Goal: Task Accomplishment & Management: Manage account settings

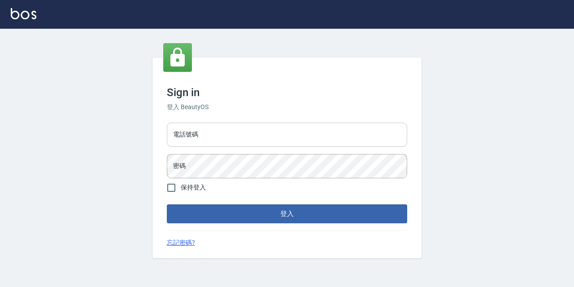
click at [207, 135] on input "電話號碼" at bounding box center [287, 134] width 240 height 24
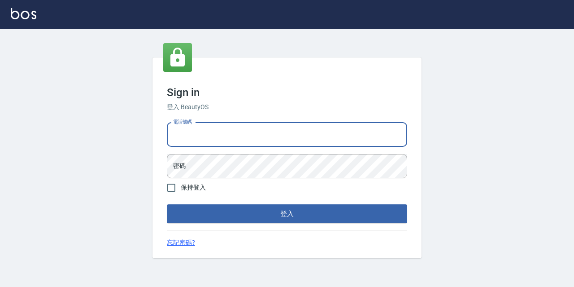
type input "0933063049"
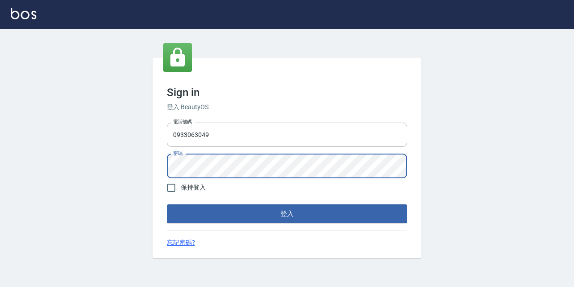
click at [167, 204] on button "登入" at bounding box center [287, 213] width 240 height 19
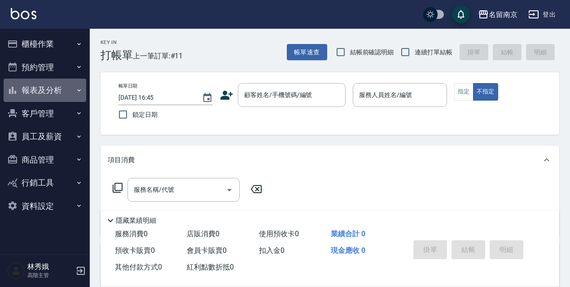
click at [52, 87] on button "報表及分析" at bounding box center [45, 89] width 83 height 23
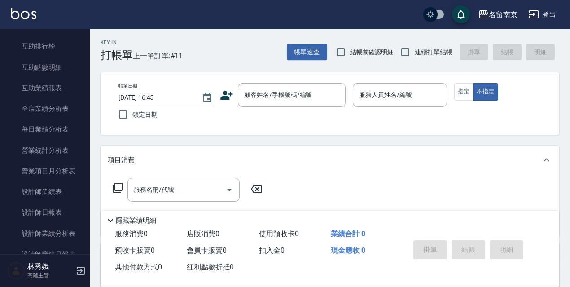
scroll to position [228, 0]
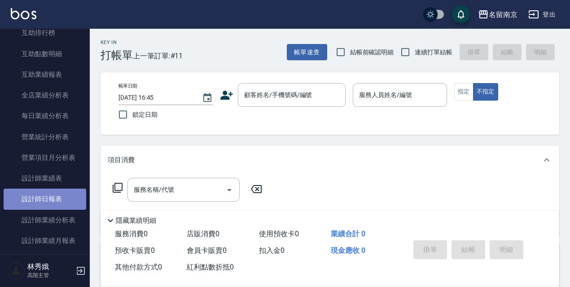
click at [65, 197] on link "設計師日報表" at bounding box center [45, 198] width 83 height 21
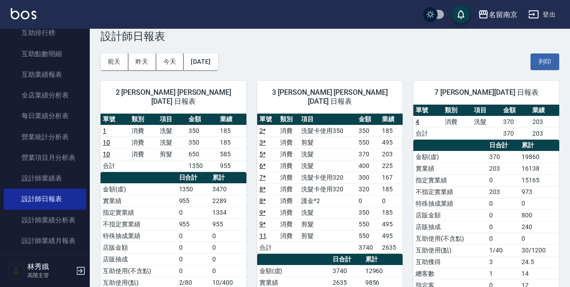
scroll to position [15, 0]
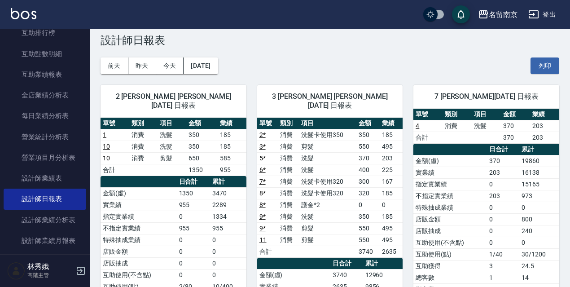
drag, startPoint x: 83, startPoint y: 93, endPoint x: 88, endPoint y: 129, distance: 36.6
click at [88, 129] on nav "櫃檯作業 打帳單 帳單列表 掛單列表 座位開單 營業儀表板 現金收支登錄 高階收支登錄 材料自購登錄 每日結帳 排班表 現場電腦打卡 掃碼打卡 預約管理 預約…" at bounding box center [45, 141] width 90 height 225
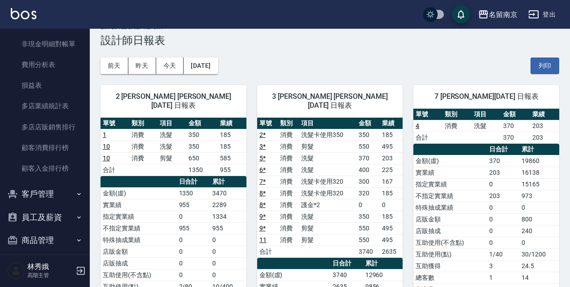
scroll to position [867, 0]
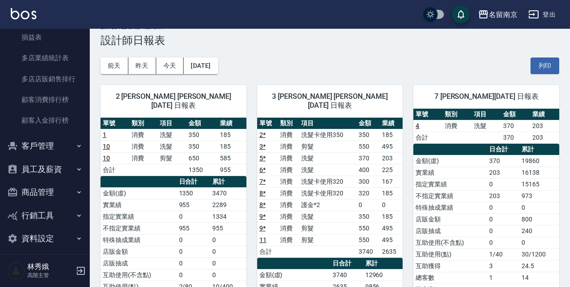
drag, startPoint x: 39, startPoint y: 239, endPoint x: 46, endPoint y: 236, distance: 7.8
click at [39, 239] on button "資料設定" at bounding box center [45, 238] width 83 height 23
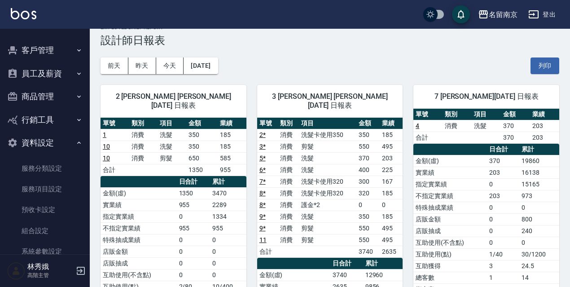
scroll to position [975, 0]
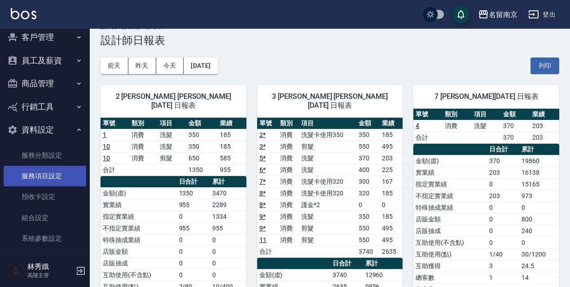
click at [57, 173] on link "服務項目設定" at bounding box center [45, 176] width 83 height 21
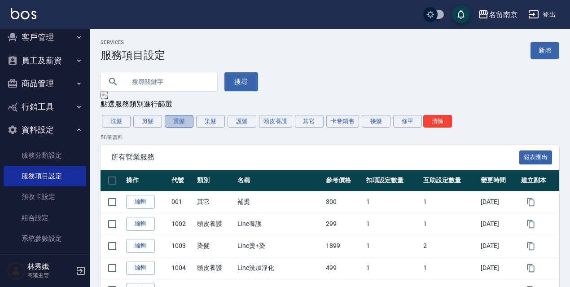
click at [187, 122] on button "燙髮" at bounding box center [179, 121] width 29 height 13
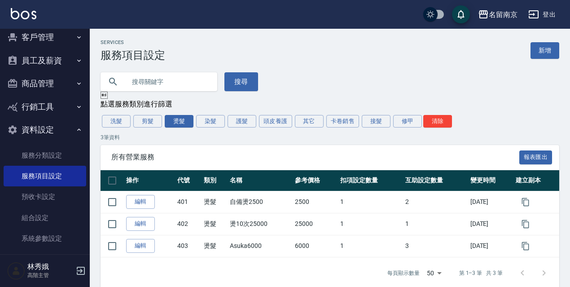
scroll to position [14, 0]
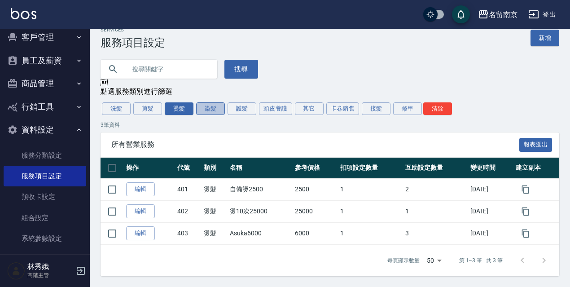
click at [215, 106] on button "染髮" at bounding box center [210, 108] width 29 height 13
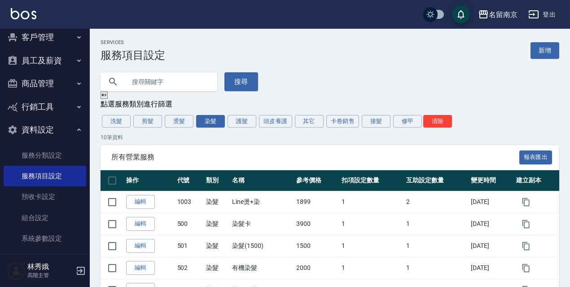
drag, startPoint x: 569, startPoint y: 91, endPoint x: 572, endPoint y: 131, distance: 40.9
click at [570, 131] on html "名留南京 登出 櫃檯作業 打帳單 帳單列表 掛單列表 座位開單 營業儀表板 現金收支登錄 高階收支登錄 材料自購登錄 每日結帳 排班表 現場電腦打卡 掃碼打卡…" at bounding box center [285, 226] width 570 height 453
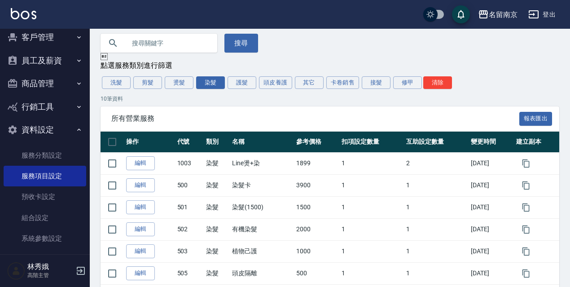
scroll to position [97, 0]
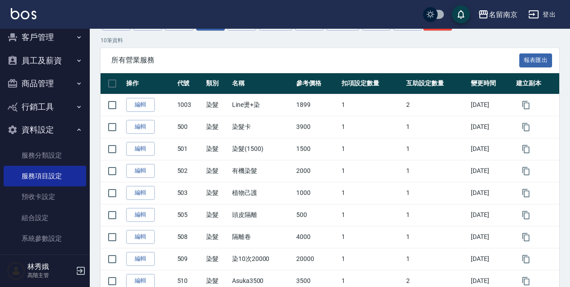
click at [382, 50] on div "所有營業服務 報表匯出" at bounding box center [329, 60] width 458 height 25
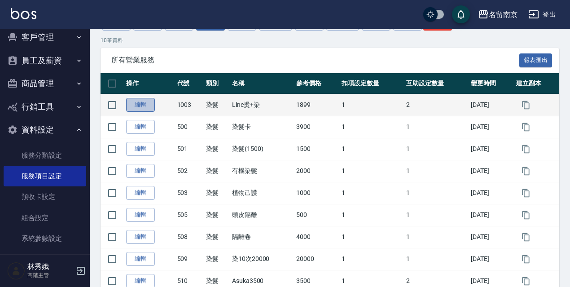
click at [145, 107] on link "編輯" at bounding box center [140, 105] width 29 height 14
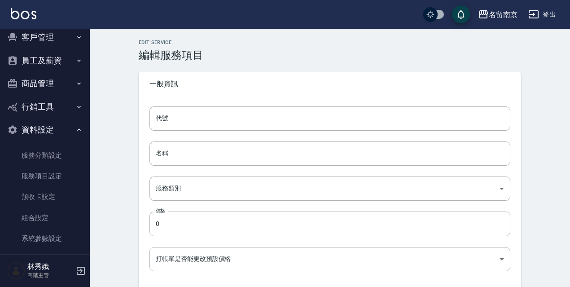
type input "1003"
type input "Line燙+染"
type input "236ce252-38c0-4a61-8a54-cad1cb645efc"
type input "1899"
type input "FALSE"
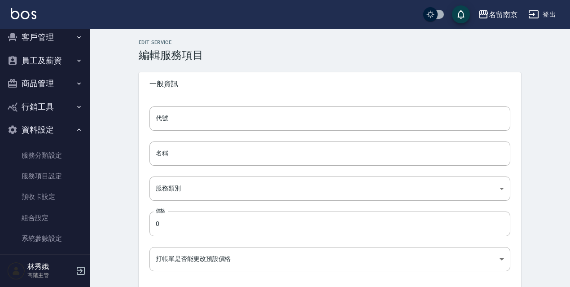
type input "none"
type input "UNSET"
type input "none"
type input "洗"
type input "2"
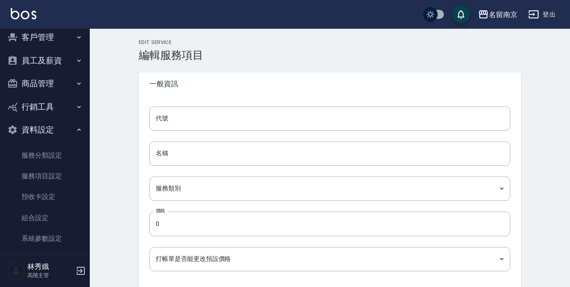
type input "點數"
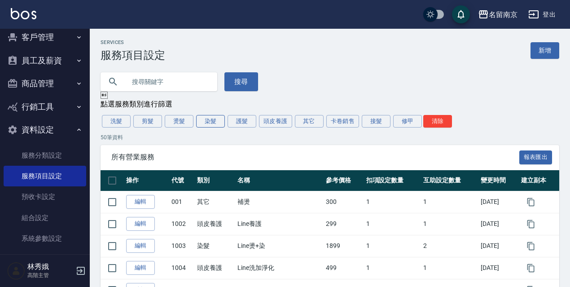
click at [212, 119] on button "染髮" at bounding box center [210, 121] width 29 height 13
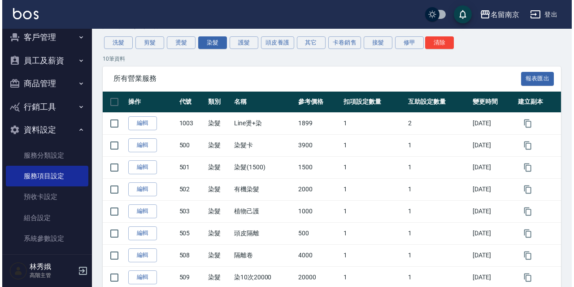
scroll to position [70, 0]
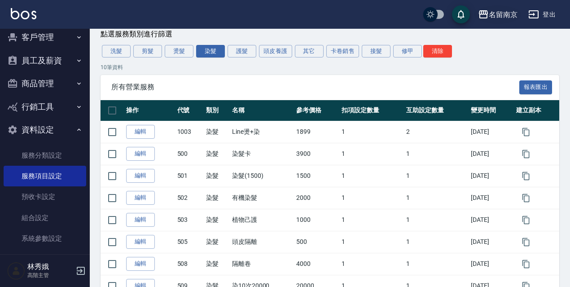
click at [485, 15] on icon "button" at bounding box center [483, 14] width 11 height 11
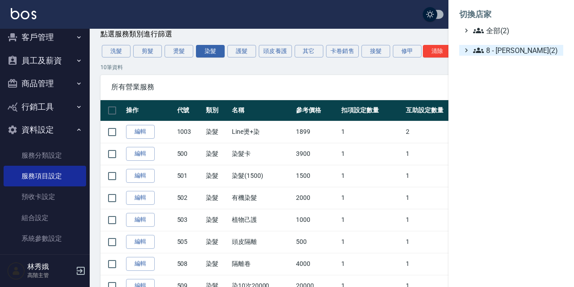
click at [491, 50] on span "8 - 林秀娥(2)" at bounding box center [516, 50] width 87 height 11
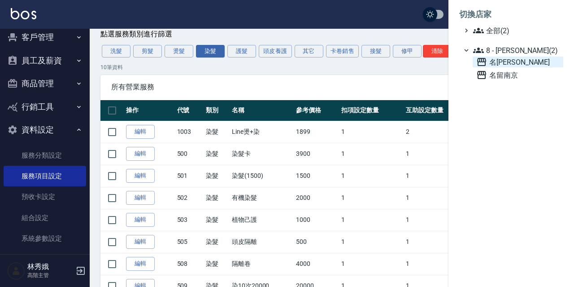
click at [495, 64] on span "名留伊通" at bounding box center [517, 62] width 83 height 11
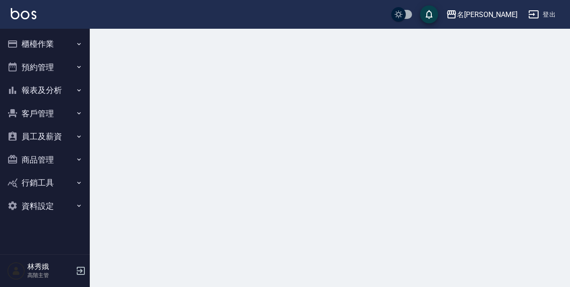
click at [41, 200] on button "資料設定" at bounding box center [45, 205] width 83 height 23
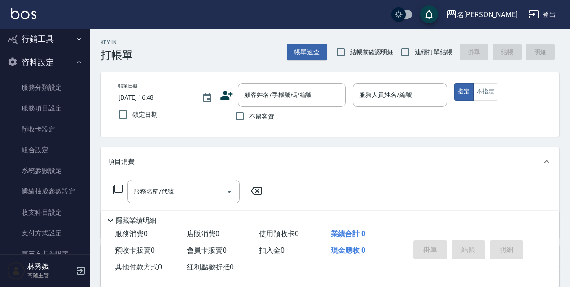
scroll to position [158, 0]
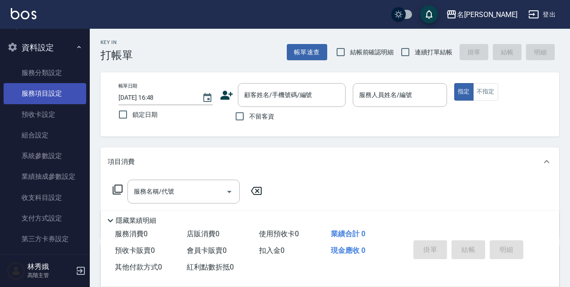
click at [52, 95] on link "服務項目設定" at bounding box center [45, 93] width 83 height 21
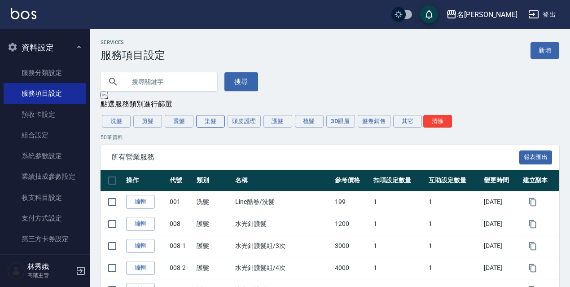
click at [220, 121] on button "染髮" at bounding box center [210, 121] width 29 height 13
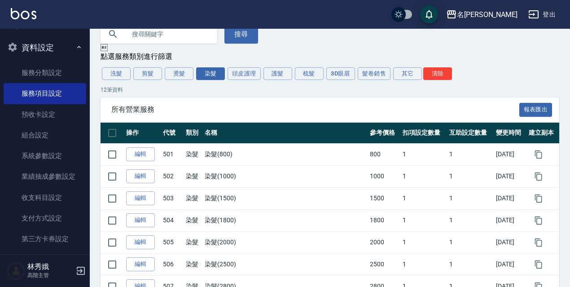
scroll to position [41, 0]
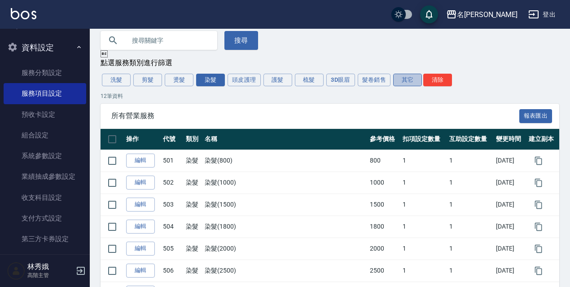
click at [415, 82] on button "其它" at bounding box center [407, 80] width 29 height 13
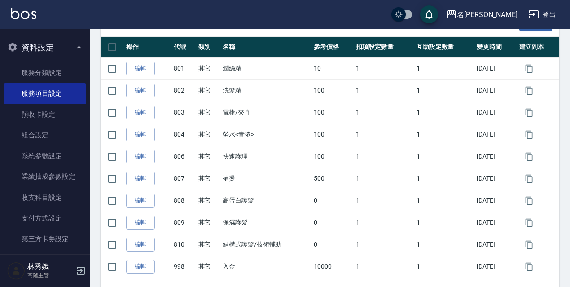
scroll to position [0, 0]
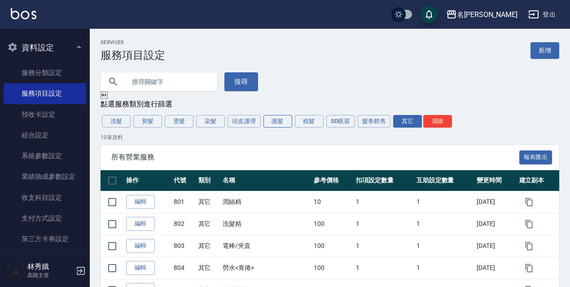
click at [285, 127] on button "護髮" at bounding box center [277, 121] width 29 height 13
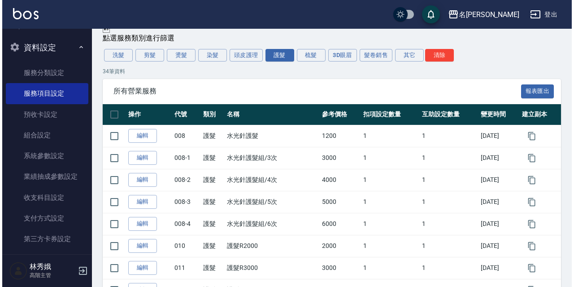
scroll to position [56, 0]
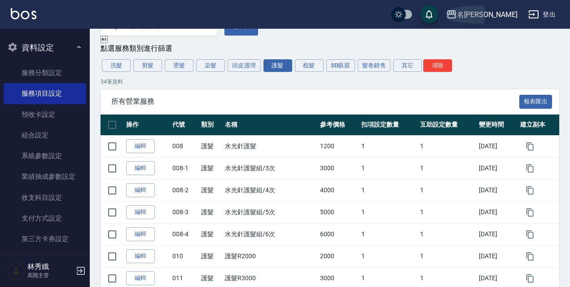
click at [501, 8] on button "名留伊通" at bounding box center [481, 14] width 78 height 18
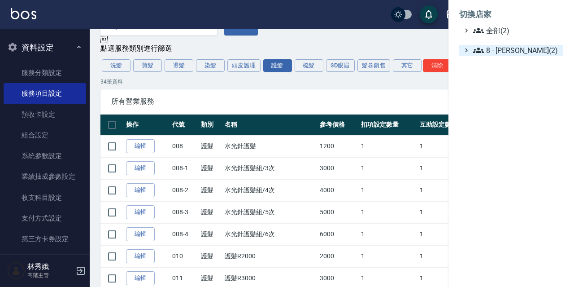
click at [477, 52] on icon at bounding box center [478, 50] width 11 height 5
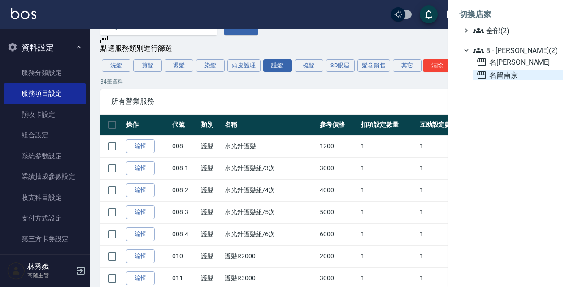
click at [495, 77] on span "名留南京" at bounding box center [517, 75] width 83 height 11
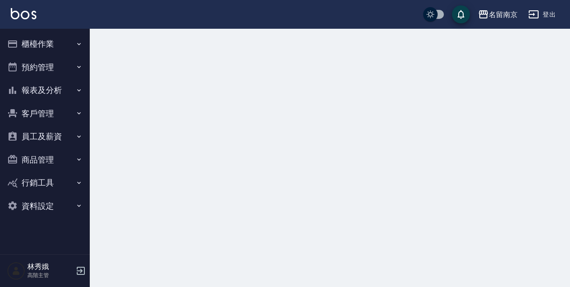
click at [43, 201] on button "資料設定" at bounding box center [45, 205] width 83 height 23
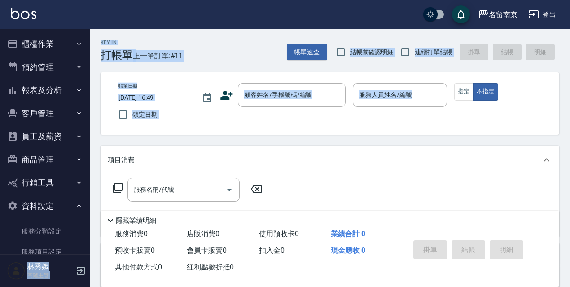
drag, startPoint x: 84, startPoint y: 142, endPoint x: 92, endPoint y: 184, distance: 42.8
click at [92, 184] on div "名留南京 登出 櫃檯作業 打帳單 帳單列表 掛單列表 座位開單 營業儀表板 現金收支登錄 高階收支登錄 材料自購登錄 每日結帳 排班表 現場電腦打卡 掃碼打卡…" at bounding box center [285, 218] width 570 height 437
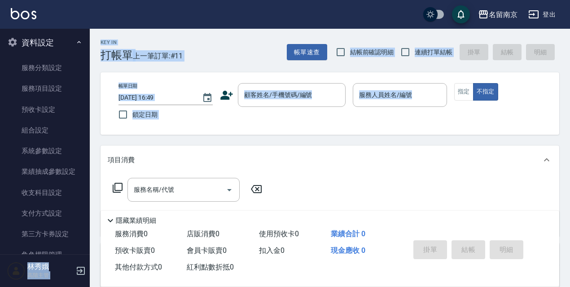
scroll to position [161, 0]
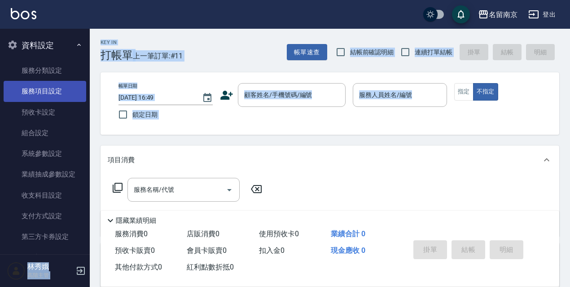
click at [56, 91] on link "服務項目設定" at bounding box center [45, 91] width 83 height 21
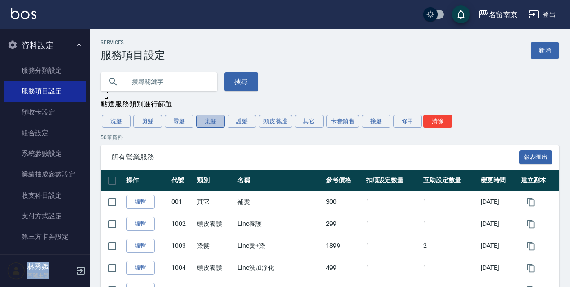
click at [206, 121] on button "染髮" at bounding box center [210, 121] width 29 height 13
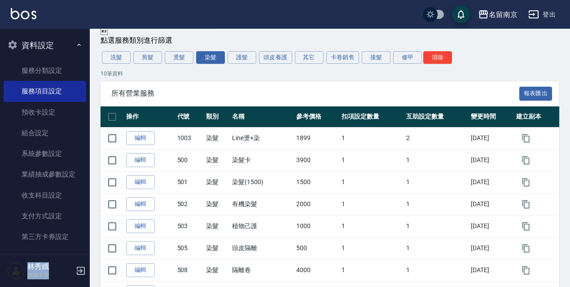
scroll to position [60, 0]
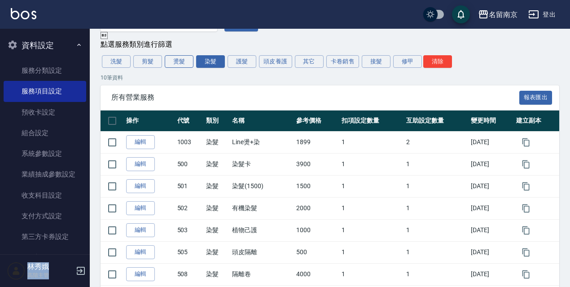
click at [185, 61] on button "燙髮" at bounding box center [179, 61] width 29 height 13
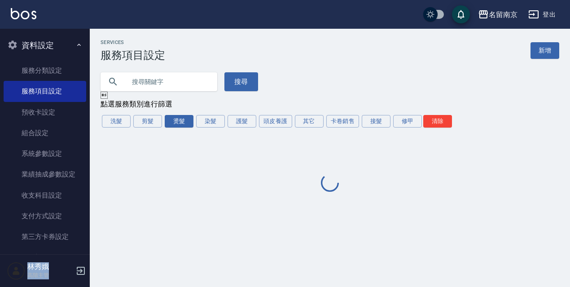
scroll to position [0, 0]
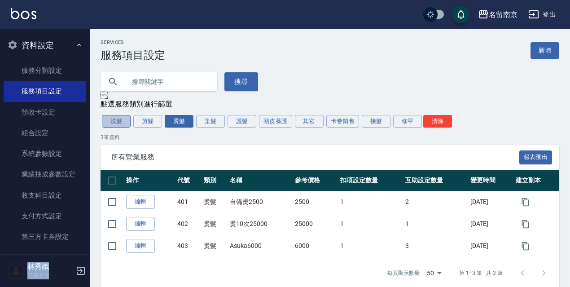
click at [112, 122] on button "洗髮" at bounding box center [116, 121] width 29 height 13
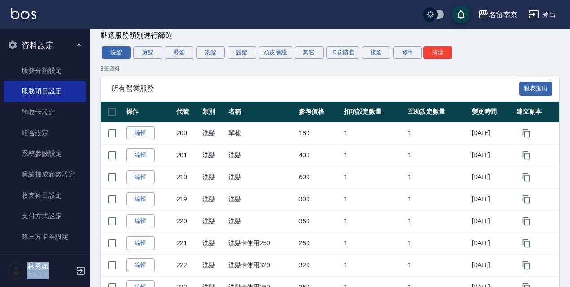
scroll to position [52, 0]
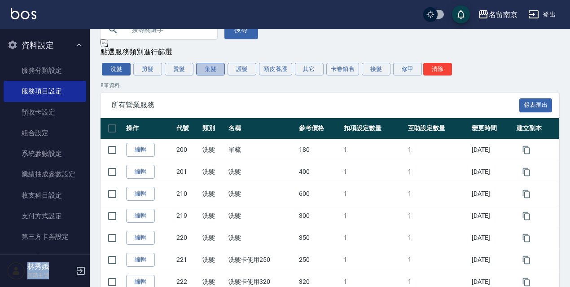
click at [201, 74] on button "染髮" at bounding box center [210, 69] width 29 height 13
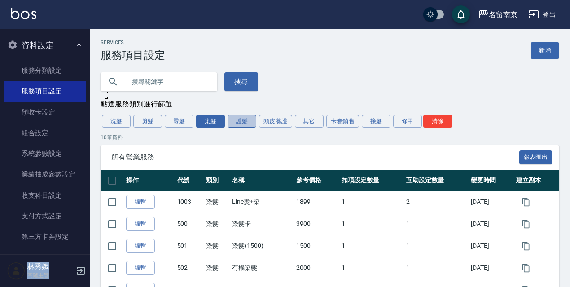
click at [244, 123] on button "護髮" at bounding box center [241, 121] width 29 height 13
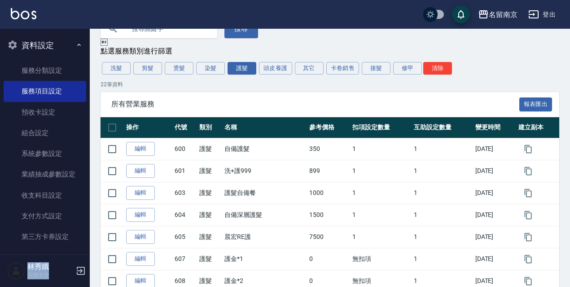
scroll to position [50, 0]
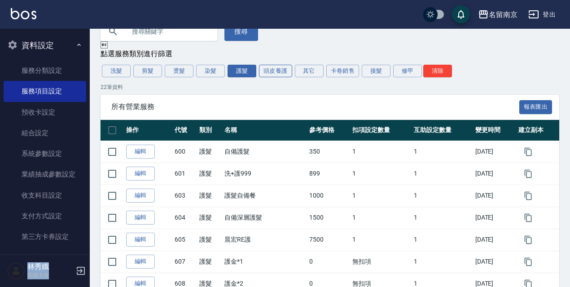
click at [270, 71] on button "頭皮養護" at bounding box center [275, 71] width 33 height 13
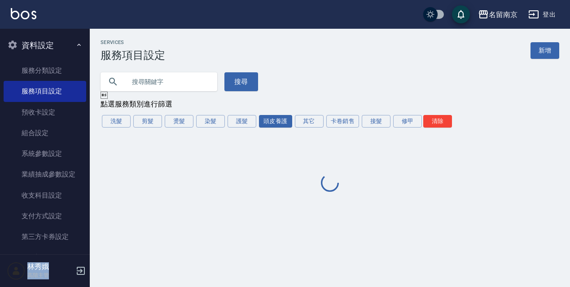
scroll to position [0, 0]
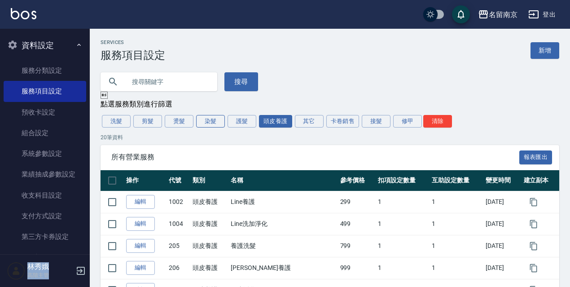
click at [205, 123] on button "染髮" at bounding box center [210, 121] width 29 height 13
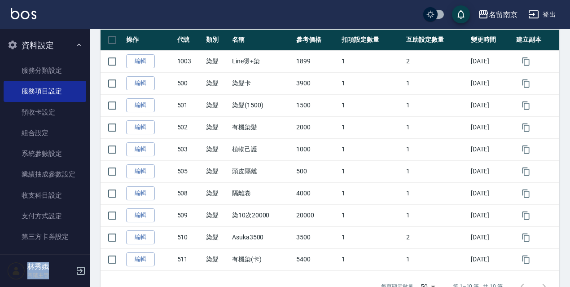
scroll to position [143, 0]
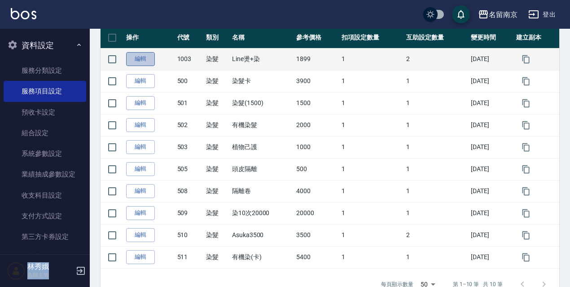
click at [140, 62] on link "編輯" at bounding box center [140, 59] width 29 height 14
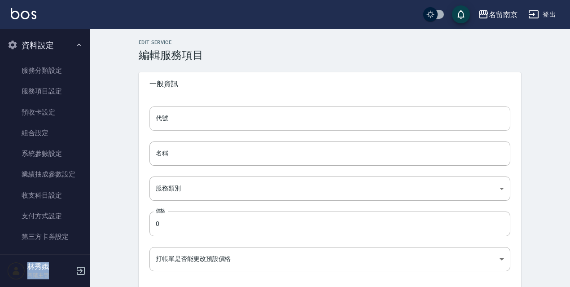
type input "1003"
type input "Line燙+染"
type input "236ce252-38c0-4a61-8a54-cad1cb645efc"
type input "1899"
type input "FALSE"
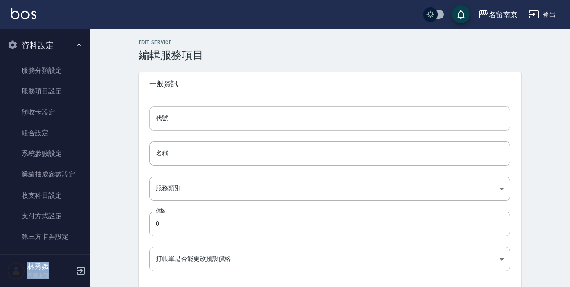
type input "none"
type input "UNSET"
type input "none"
type input "洗"
type input "2"
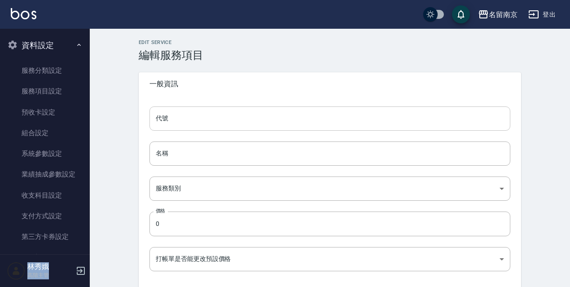
type input "點數"
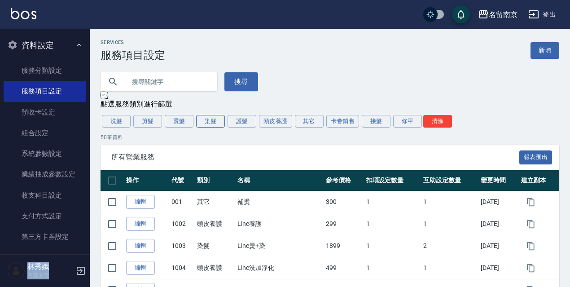
click at [206, 126] on button "染髮" at bounding box center [210, 121] width 29 height 13
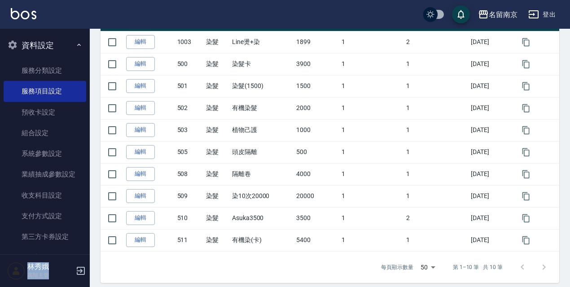
scroll to position [161, 0]
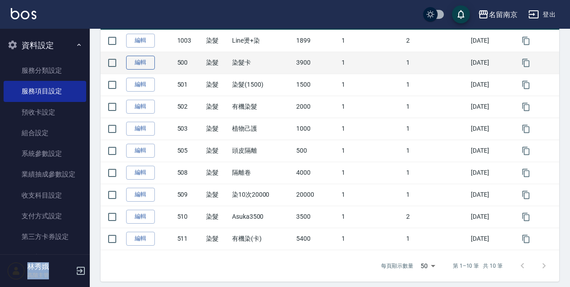
click at [146, 61] on link "編輯" at bounding box center [140, 63] width 29 height 14
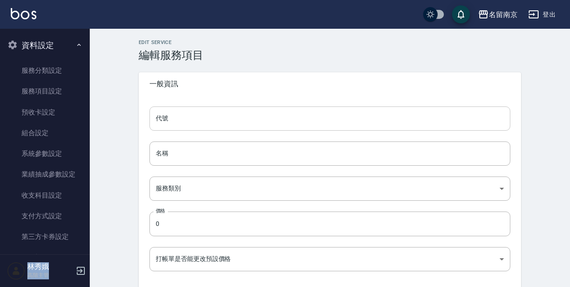
type input "500"
type input "染髮卡"
type input "236ce252-38c0-4a61-8a54-cad1cb645efc"
type input "3900"
type input "FALSE"
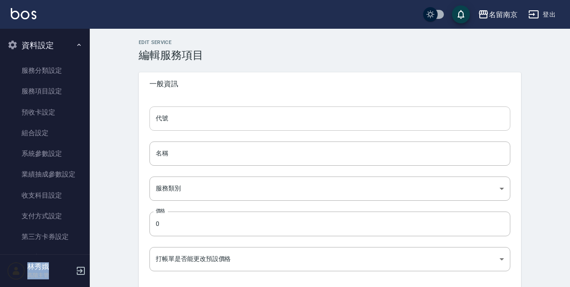
type input "none"
type input "UNSET"
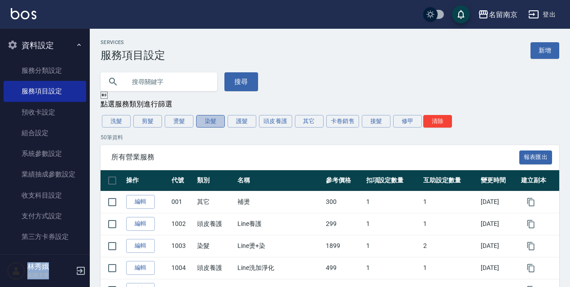
click at [204, 122] on button "染髮" at bounding box center [210, 121] width 29 height 13
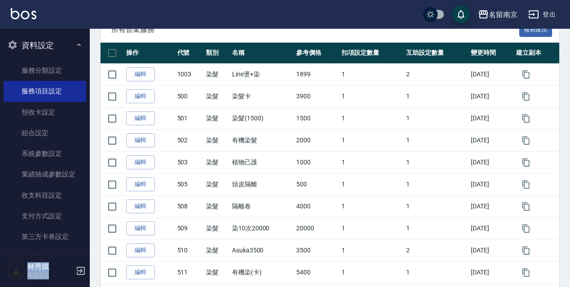
scroll to position [133, 0]
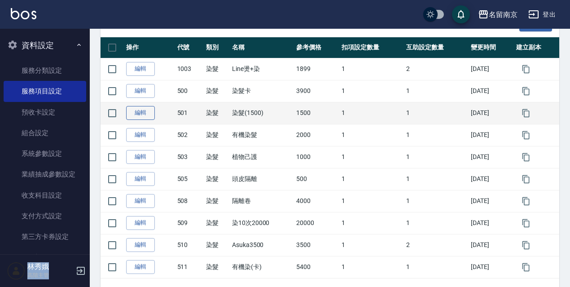
click at [140, 113] on link "編輯" at bounding box center [140, 113] width 29 height 14
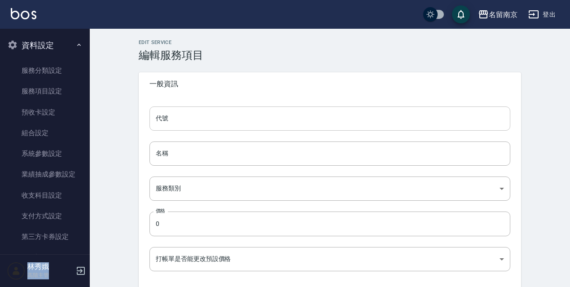
type input "501"
type input "染髮(1500)"
type input "236ce252-38c0-4a61-8a54-cad1cb645efc"
type input "1500"
type input "FALSE"
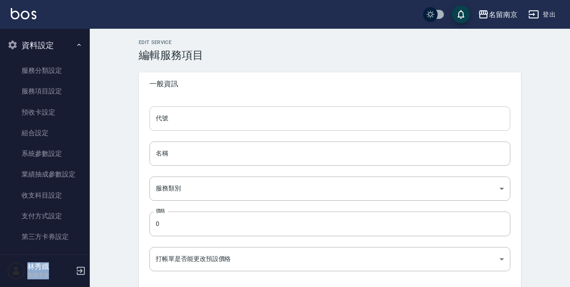
type input "none"
type input "UNSET"
type input "none"
type input "染"
type input "2"
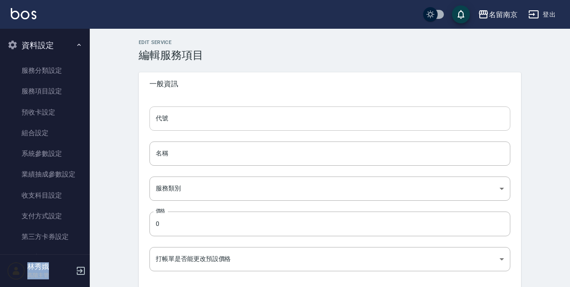
type input "點數"
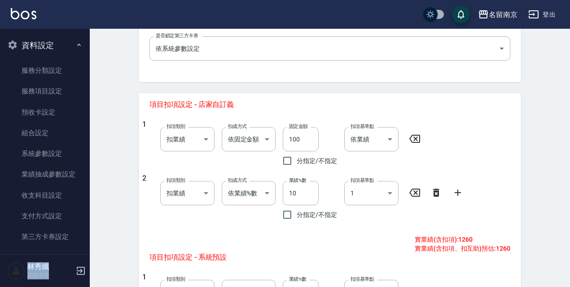
scroll to position [306, 0]
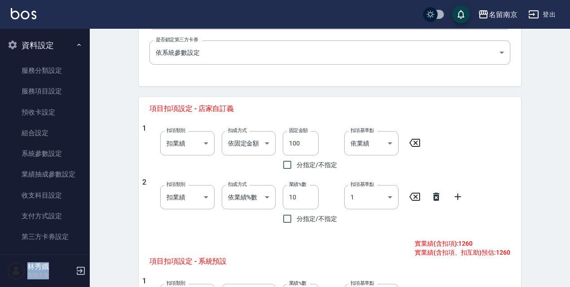
click at [435, 197] on icon at bounding box center [436, 196] width 6 height 8
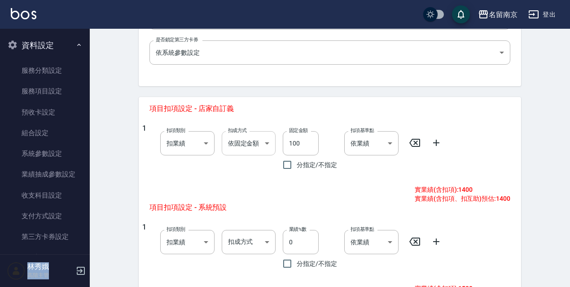
click at [270, 143] on body "名留南京 登出 櫃檯作業 打帳單 帳單列表 掛單列表 座位開單 營業儀表板 現金收支登錄 高階收支登錄 材料自購登錄 每日結帳 排班表 現場電腦打卡 掃碼打卡…" at bounding box center [285, 77] width 570 height 767
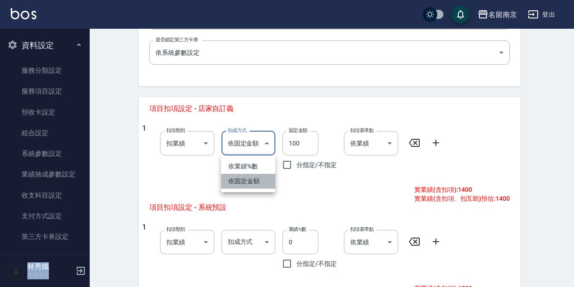
click at [266, 174] on li "依固定金額" at bounding box center [248, 181] width 54 height 15
click at [266, 149] on body "名留南京 登出 櫃檯作業 打帳單 帳單列表 掛單列表 座位開單 營業儀表板 現金收支登錄 高階收支登錄 材料自購登錄 每日結帳 排班表 現場電腦打卡 掃碼打卡…" at bounding box center [287, 77] width 574 height 767
click at [261, 163] on li "依業績%數" at bounding box center [248, 166] width 54 height 15
type input "扣趴數"
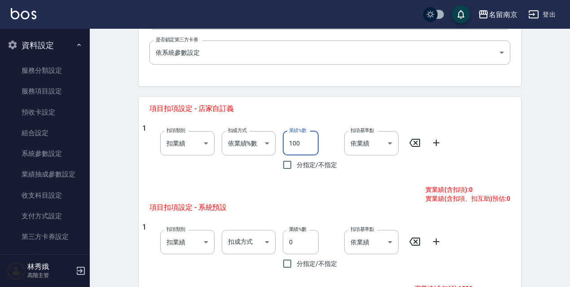
drag, startPoint x: 305, startPoint y: 143, endPoint x: 287, endPoint y: 142, distance: 18.4
click at [287, 142] on input "100" at bounding box center [301, 143] width 36 height 24
type input "10"
click at [371, 168] on div "扣項基準點 依業績 0 扣項基準點" at bounding box center [367, 149] width 61 height 50
click at [437, 144] on icon at bounding box center [436, 142] width 11 height 11
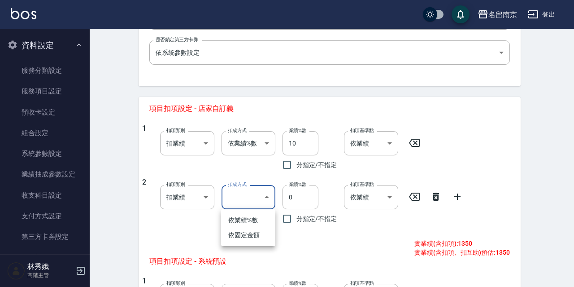
click at [267, 200] on body "名留南京 登出 櫃檯作業 打帳單 帳單列表 掛單列表 座位開單 營業儀表板 現金收支登錄 高階收支登錄 材料自購登錄 每日結帳 排班表 現場電腦打卡 掃碼打卡…" at bounding box center [287, 104] width 574 height 821
click at [257, 237] on li "依固定金額" at bounding box center [248, 234] width 54 height 15
type input "扣固定金額"
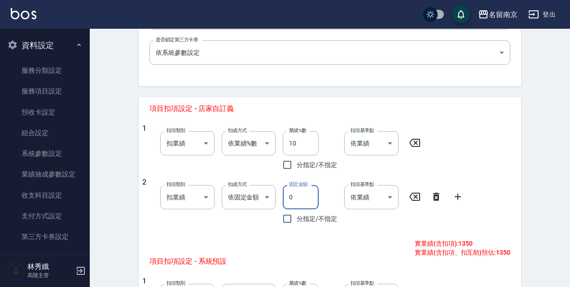
drag, startPoint x: 298, startPoint y: 200, endPoint x: 284, endPoint y: 200, distance: 13.9
click at [286, 200] on input "0" at bounding box center [301, 197] width 36 height 24
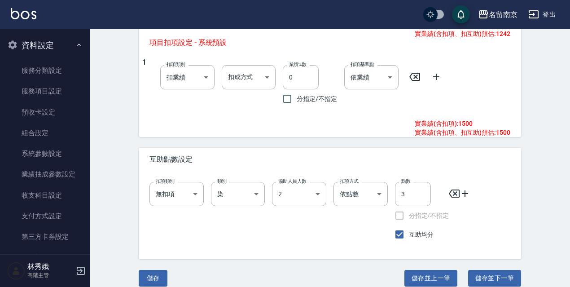
scroll to position [535, 0]
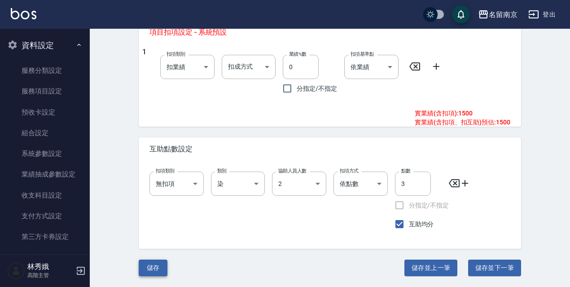
type input "108"
click at [154, 268] on button "儲存" at bounding box center [153, 267] width 29 height 17
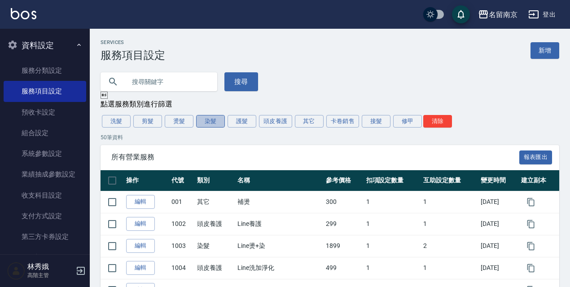
click at [207, 124] on button "染髮" at bounding box center [210, 121] width 29 height 13
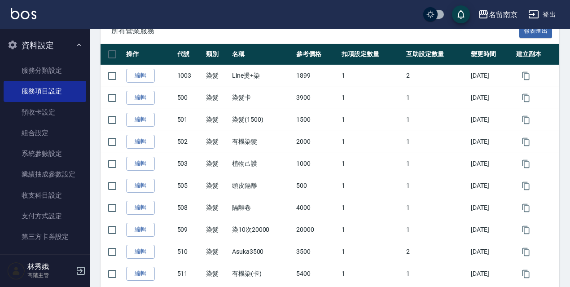
scroll to position [127, 0]
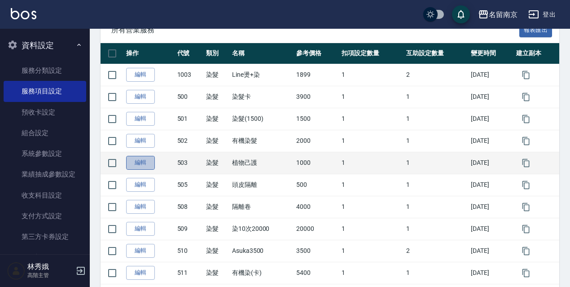
click at [147, 160] on link "編輯" at bounding box center [140, 163] width 29 height 14
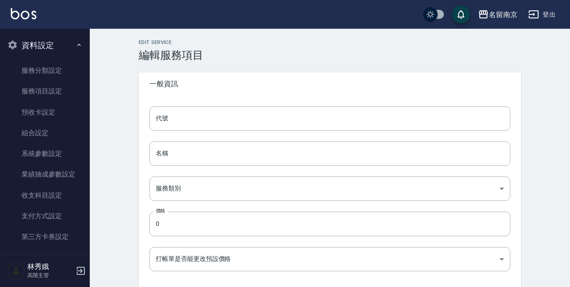
type input "503"
type input "植物己護"
type input "236ce252-38c0-4a61-8a54-cad1cb645efc"
type input "1000"
type input "FALSE"
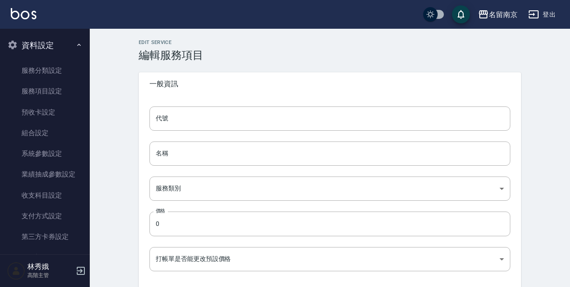
type input "none"
type input "UNSET"
type input "none"
type input "染"
type input "2"
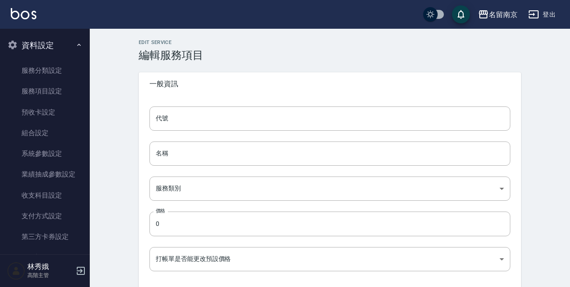
type input "點數"
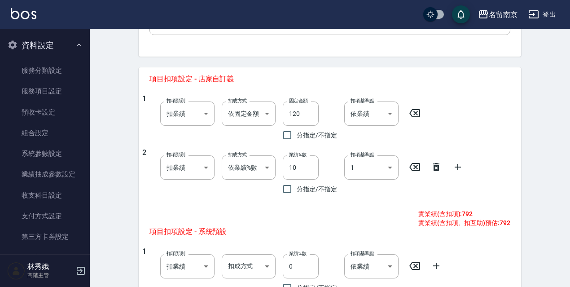
scroll to position [343, 0]
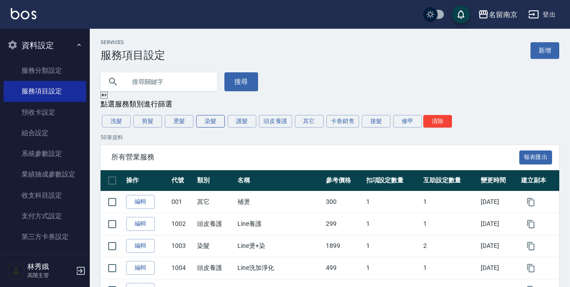
click at [212, 119] on button "染髮" at bounding box center [210, 121] width 29 height 13
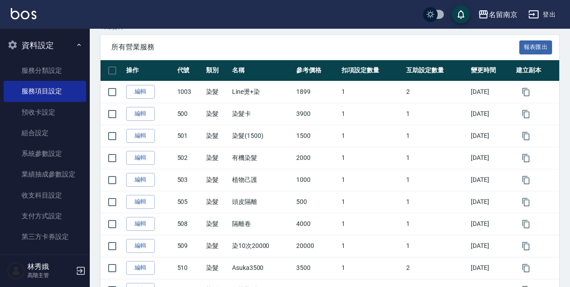
scroll to position [129, 0]
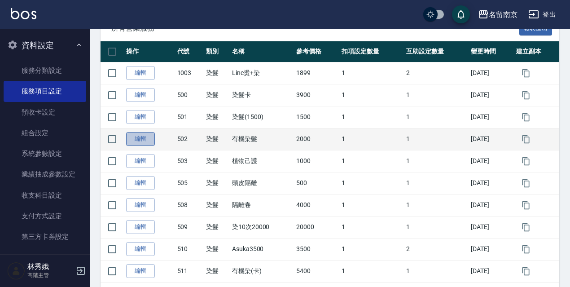
click at [139, 139] on link "編輯" at bounding box center [140, 139] width 29 height 14
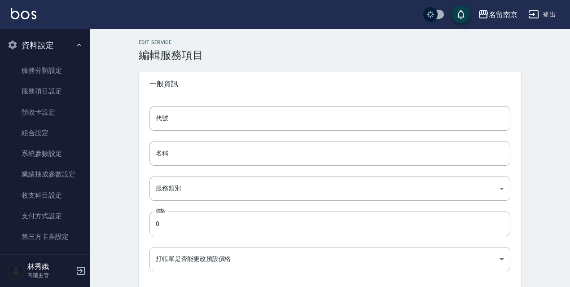
type input "502"
type input "有機染髮"
type input "236ce252-38c0-4a61-8a54-cad1cb645efc"
type input "2000"
type input "FALSE"
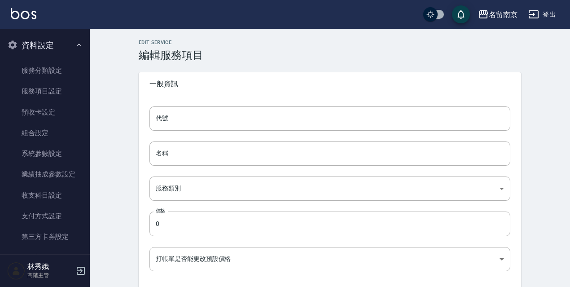
type input "none"
type input "UNSET"
type input "none"
type input "染"
type input "2"
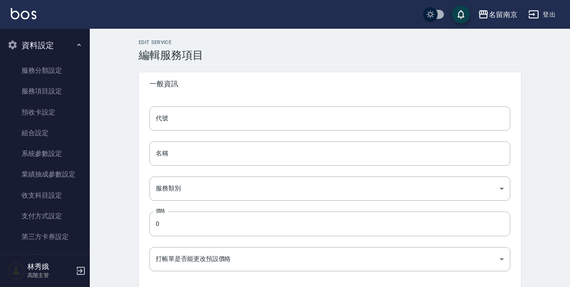
type input "點數"
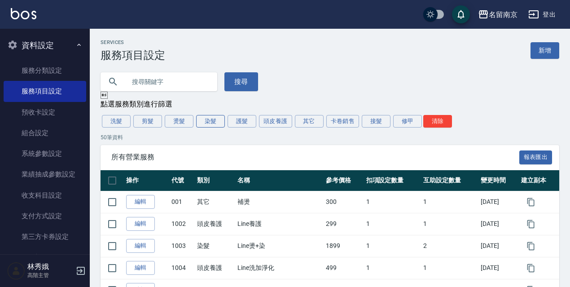
click at [214, 124] on button "染髮" at bounding box center [210, 121] width 29 height 13
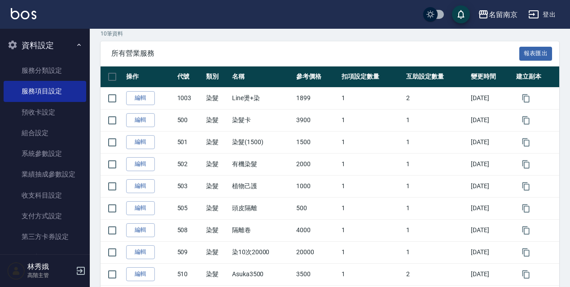
scroll to position [111, 0]
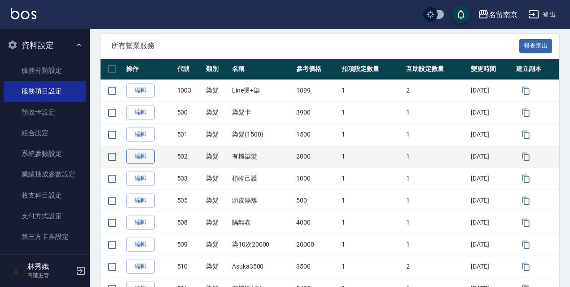
click at [145, 158] on link "編輯" at bounding box center [140, 156] width 29 height 14
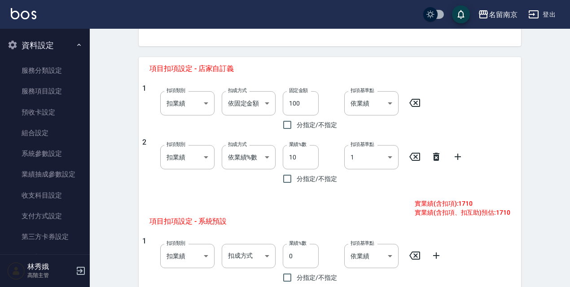
scroll to position [334, 0]
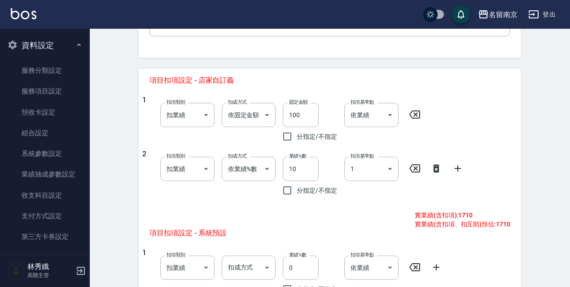
click at [435, 167] on icon at bounding box center [436, 168] width 6 height 8
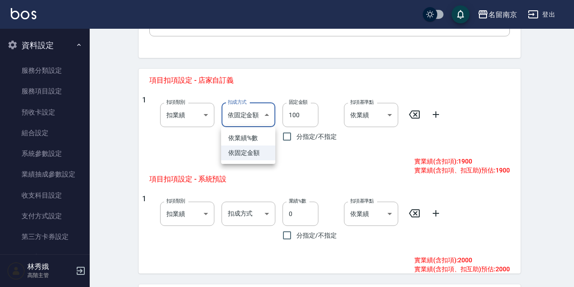
click at [270, 112] on body "名留南京 登出 櫃檯作業 打帳單 帳單列表 掛單列表 座位開單 營業儀表板 現金收支登錄 高階收支登錄 材料自購登錄 每日結帳 排班表 現場電腦打卡 掃碼打卡…" at bounding box center [287, 49] width 574 height 767
click at [258, 140] on li "依業績%數" at bounding box center [248, 138] width 54 height 15
type input "扣趴數"
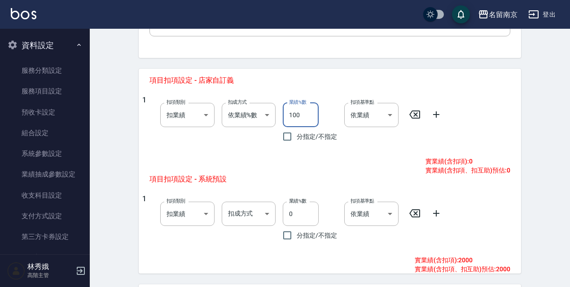
drag, startPoint x: 304, startPoint y: 112, endPoint x: 289, endPoint y: 112, distance: 14.8
click at [289, 112] on input "100" at bounding box center [301, 115] width 36 height 24
type input "10"
click at [439, 115] on icon at bounding box center [436, 114] width 11 height 11
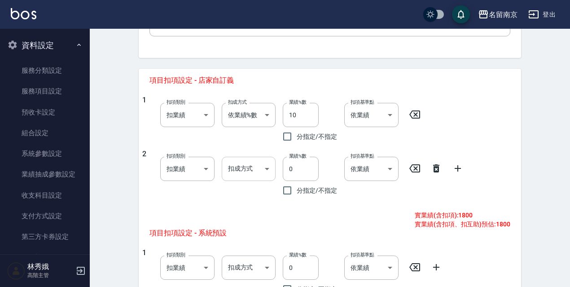
click at [246, 165] on body "名留南京 登出 櫃檯作業 打帳單 帳單列表 掛單列表 座位開單 營業儀表板 現金收支登錄 高階收支登錄 材料自購登錄 每日結帳 排班表 現場電腦打卡 掃碼打卡…" at bounding box center [285, 76] width 570 height 821
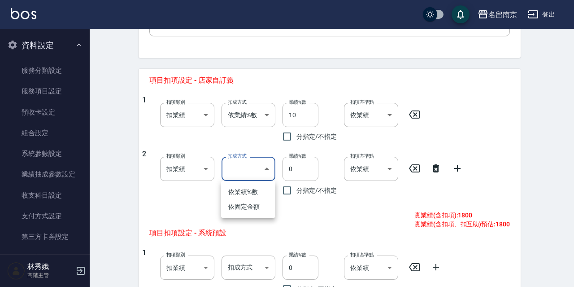
click at [253, 205] on li "依固定金額" at bounding box center [248, 206] width 54 height 15
type input "扣固定金額"
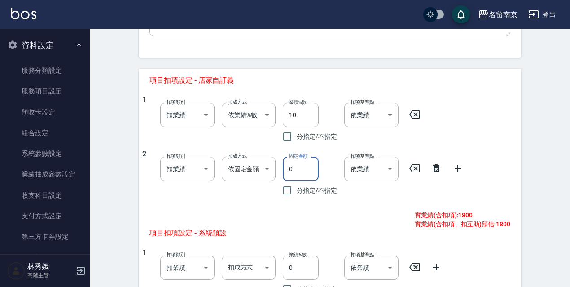
drag, startPoint x: 300, startPoint y: 168, endPoint x: 285, endPoint y: 171, distance: 15.0
click at [285, 171] on input "0" at bounding box center [301, 169] width 36 height 24
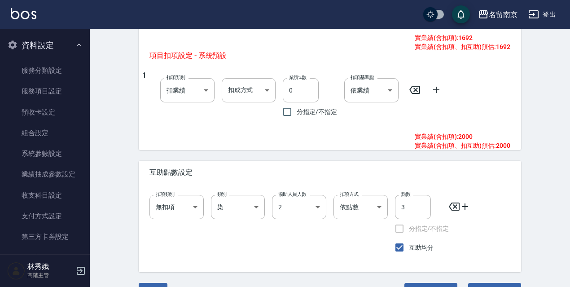
scroll to position [535, 0]
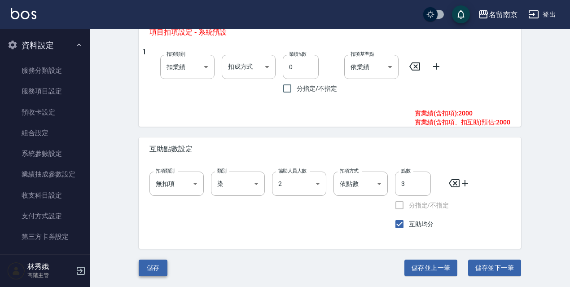
type input "108"
click at [145, 271] on button "儲存" at bounding box center [153, 267] width 29 height 17
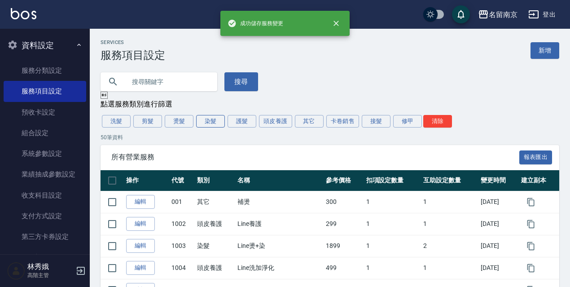
click at [215, 126] on button "染髮" at bounding box center [210, 121] width 29 height 13
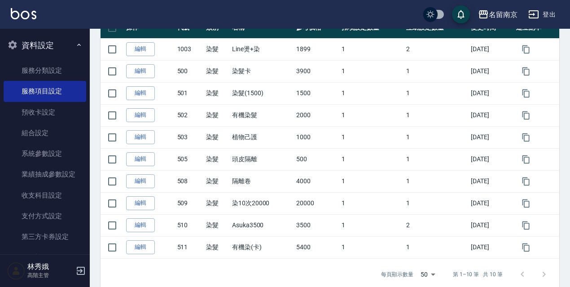
scroll to position [154, 0]
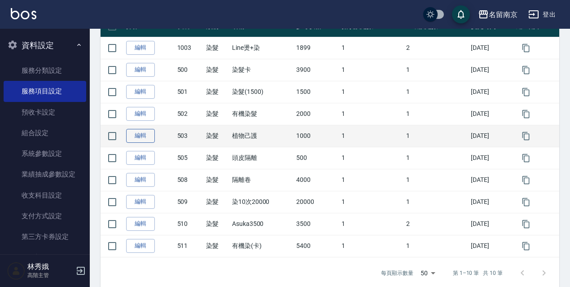
click at [133, 138] on link "編輯" at bounding box center [140, 136] width 29 height 14
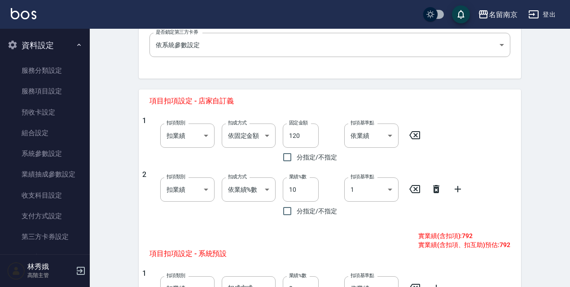
scroll to position [311, 0]
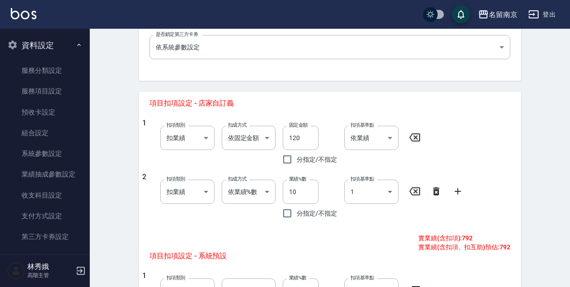
click at [436, 192] on icon at bounding box center [436, 191] width 11 height 11
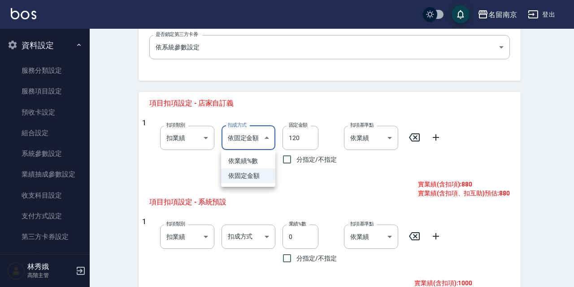
click at [267, 137] on body "名留南京 登出 櫃檯作業 打帳單 帳單列表 掛單列表 座位開單 營業儀表板 現金收支登錄 高階收支登錄 材料自購登錄 每日結帳 排班表 現場電腦打卡 掃碼打卡…" at bounding box center [287, 72] width 574 height 767
click at [259, 161] on li "依業績%數" at bounding box center [248, 160] width 54 height 15
type input "扣趴數"
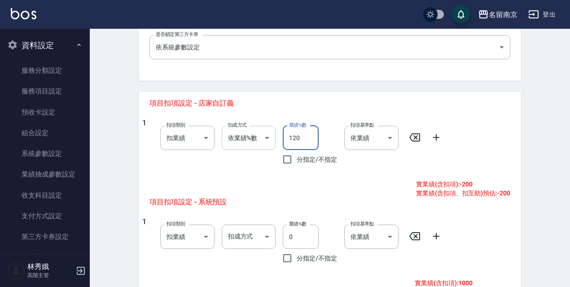
drag, startPoint x: 309, startPoint y: 135, endPoint x: 274, endPoint y: 141, distance: 35.5
click at [275, 141] on div "1 扣項類別 扣業績 onSales 扣項類別 扣成方式 依業績%數 扣趴數 扣成方式 業績%數 120 業績%數 分指定/不指定 扣項基準點 依業績 0 扣…" at bounding box center [326, 143] width 368 height 50
type input "10"
click at [433, 138] on icon at bounding box center [436, 137] width 11 height 11
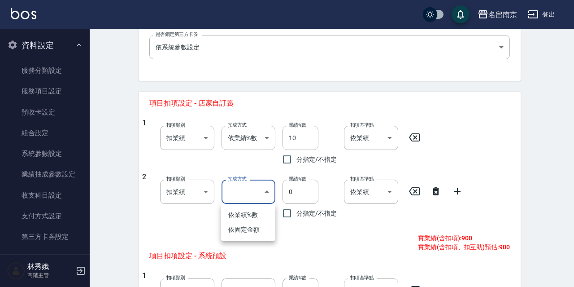
click at [264, 193] on body "名留南京 登出 櫃檯作業 打帳單 帳單列表 掛單列表 座位開單 營業儀表板 現金收支登錄 高階收支登錄 材料自購登錄 每日結帳 排班表 現場電腦打卡 掃碼打卡…" at bounding box center [287, 99] width 574 height 821
click at [244, 230] on li "依固定金額" at bounding box center [248, 229] width 54 height 15
type input "扣固定金額"
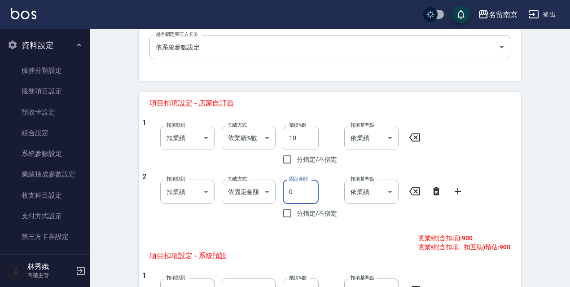
drag, startPoint x: 296, startPoint y: 192, endPoint x: 284, endPoint y: 192, distance: 12.1
click at [284, 192] on input "0" at bounding box center [301, 191] width 36 height 24
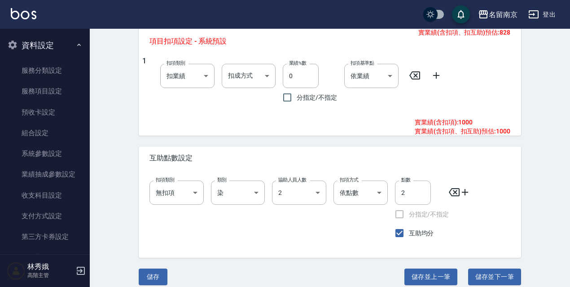
scroll to position [530, 0]
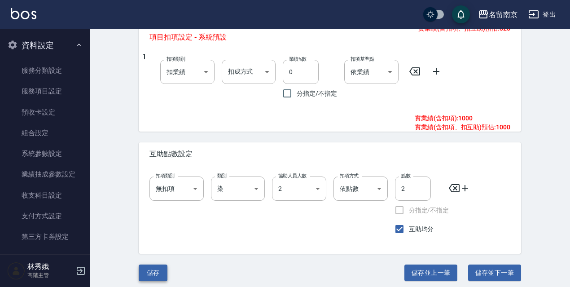
type input "72"
drag, startPoint x: 151, startPoint y: 272, endPoint x: 153, endPoint y: 276, distance: 4.6
click at [151, 272] on button "儲存" at bounding box center [153, 272] width 29 height 17
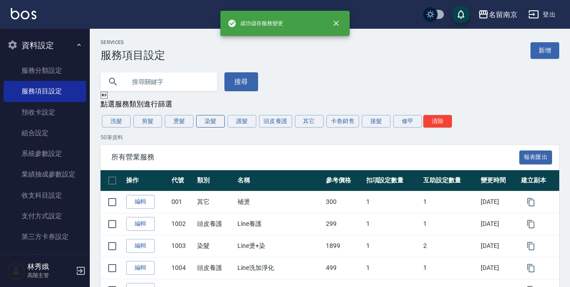
click at [211, 122] on button "染髮" at bounding box center [210, 121] width 29 height 13
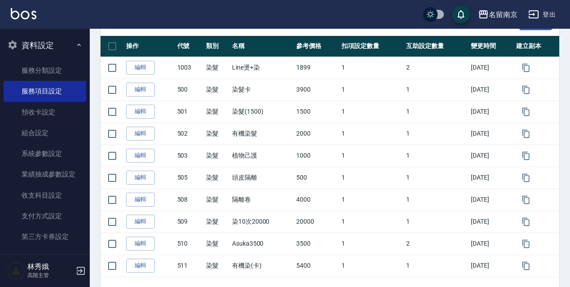
scroll to position [135, 0]
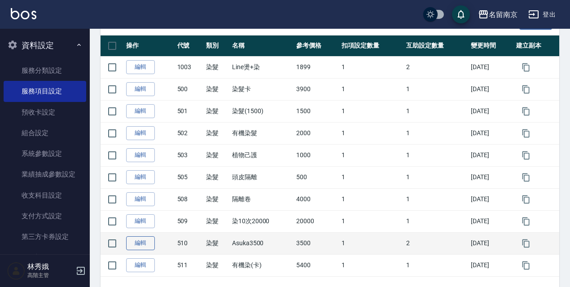
click at [140, 244] on link "編輯" at bounding box center [140, 243] width 29 height 14
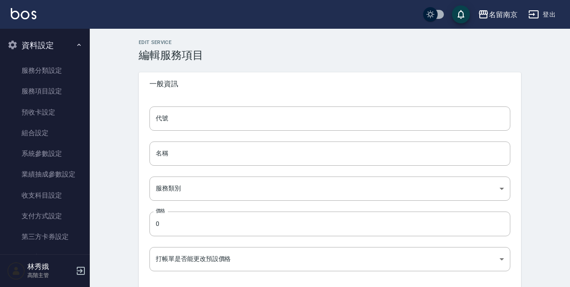
type input "510"
type input "Asuka3500"
type input "236ce252-38c0-4a61-8a54-cad1cb645efc"
type input "3500"
type input "FALSE"
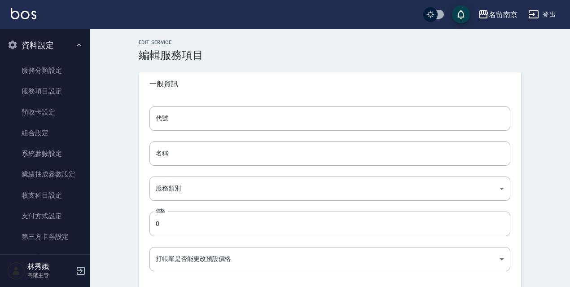
type input "none"
type input "UNSET"
type input "none"
type input "染"
type input "2"
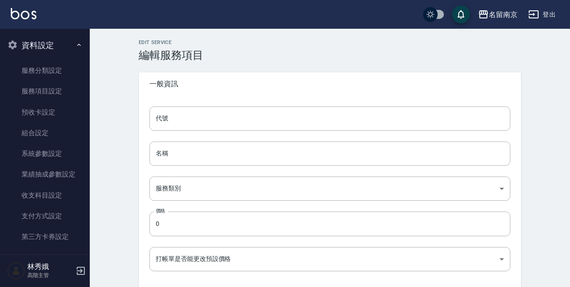
type input "點數"
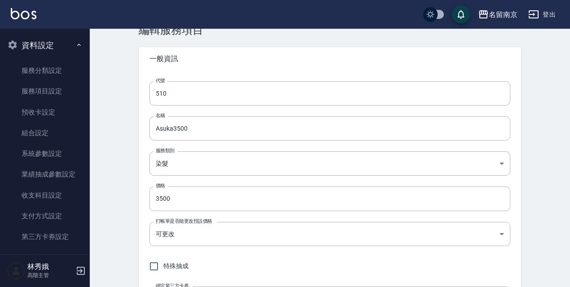
scroll to position [24, 0]
click at [253, 99] on input "510" at bounding box center [329, 95] width 361 height 24
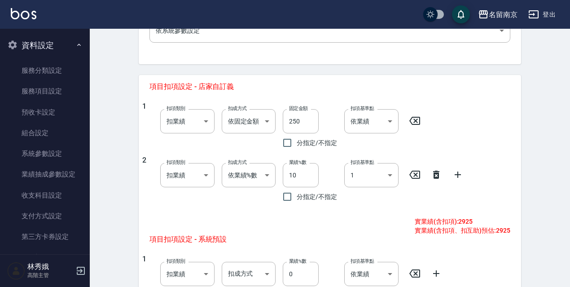
scroll to position [343, 0]
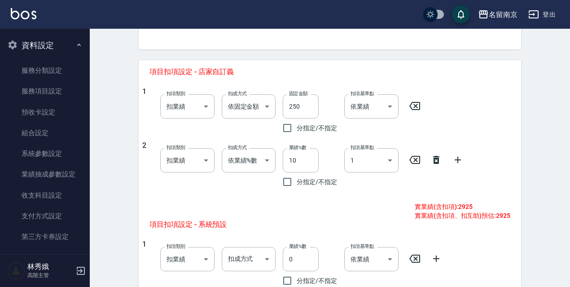
type input "504"
click at [435, 163] on icon at bounding box center [436, 160] width 6 height 8
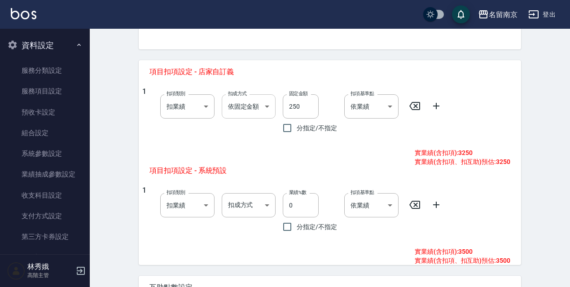
click at [265, 104] on body "名留南京 登出 櫃檯作業 打帳單 帳單列表 掛單列表 座位開單 營業儀表板 現金收支登錄 高階收支登錄 材料自購登錄 每日結帳 排班表 現場電腦打卡 掃碼打卡…" at bounding box center [285, 74] width 570 height 834
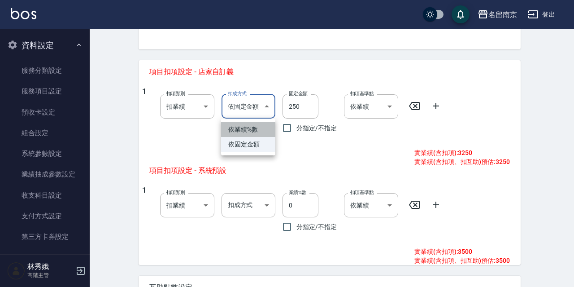
click at [255, 130] on li "依業績%數" at bounding box center [248, 129] width 54 height 15
type input "扣趴數"
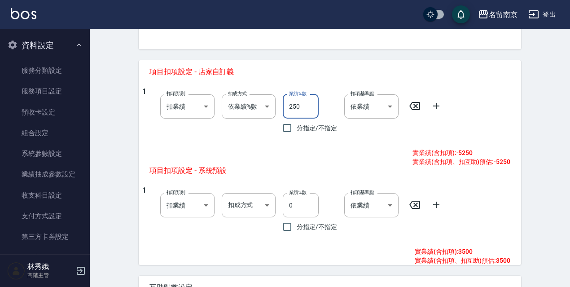
drag, startPoint x: 302, startPoint y: 109, endPoint x: 289, endPoint y: 107, distance: 13.1
click at [290, 107] on input "250" at bounding box center [301, 106] width 36 height 24
type input "10"
click at [435, 102] on icon at bounding box center [436, 105] width 11 height 11
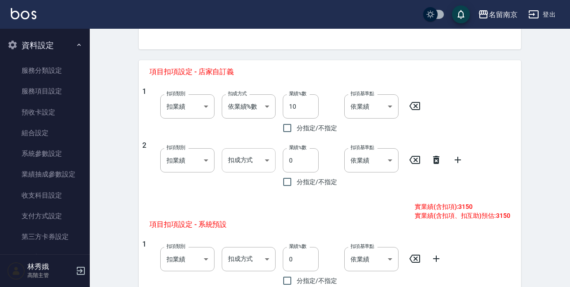
click at [269, 162] on body "名留南京 登出 櫃檯作業 打帳單 帳單列表 掛單列表 座位開單 營業儀表板 現金收支登錄 高階收支登錄 材料自購登錄 每日結帳 排班表 現場電腦打卡 掃碼打卡…" at bounding box center [285, 101] width 570 height 888
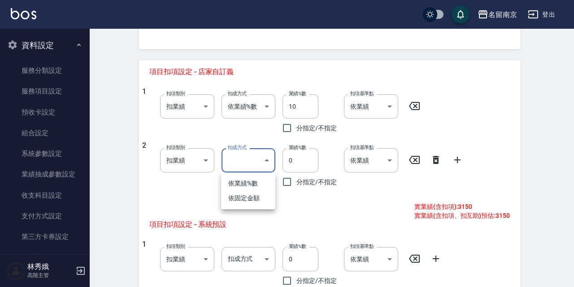
click at [244, 196] on li "依固定金額" at bounding box center [248, 198] width 54 height 15
type input "扣固定金額"
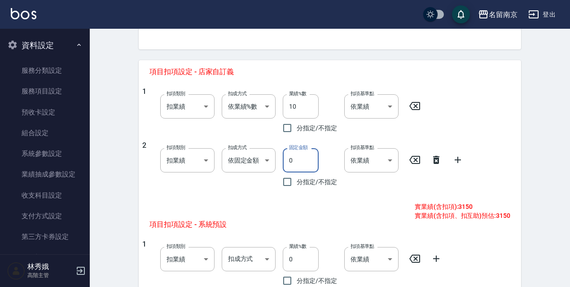
drag, startPoint x: 295, startPoint y: 162, endPoint x: 281, endPoint y: 162, distance: 13.9
click at [281, 162] on div "固定金額 0 固定金額 分指定/不指定" at bounding box center [305, 166] width 61 height 50
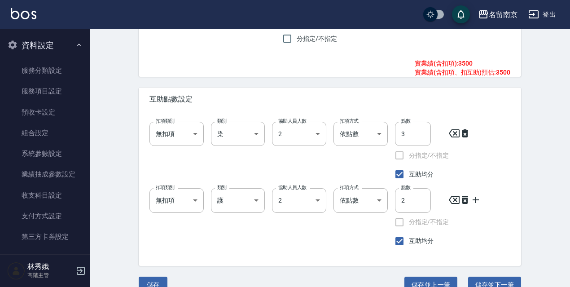
scroll to position [601, 0]
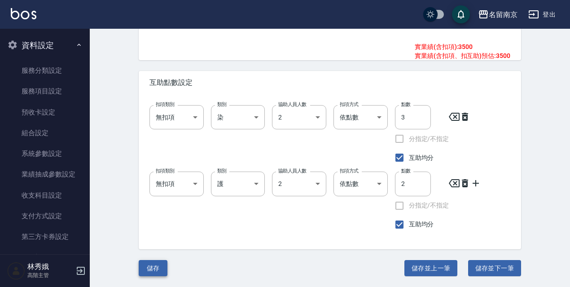
type input "180"
click at [156, 271] on button "儲存" at bounding box center [153, 268] width 29 height 17
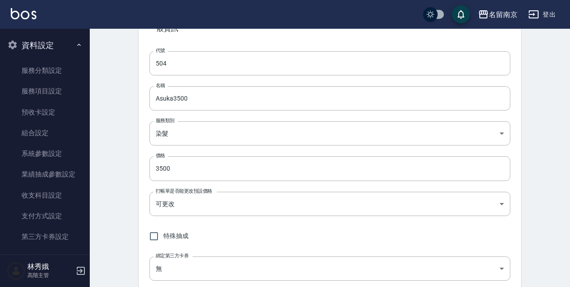
scroll to position [48, 0]
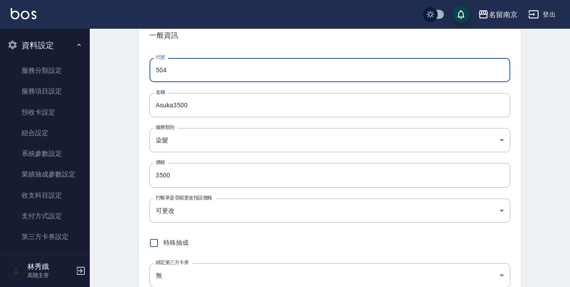
click at [209, 70] on input "504" at bounding box center [329, 70] width 361 height 24
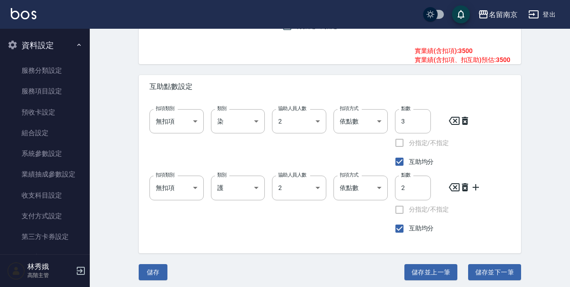
scroll to position [601, 0]
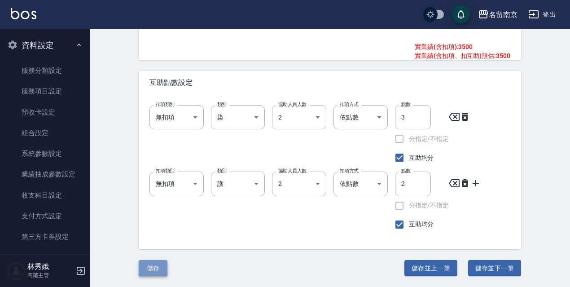
click at [154, 264] on button "儲存" at bounding box center [153, 268] width 29 height 17
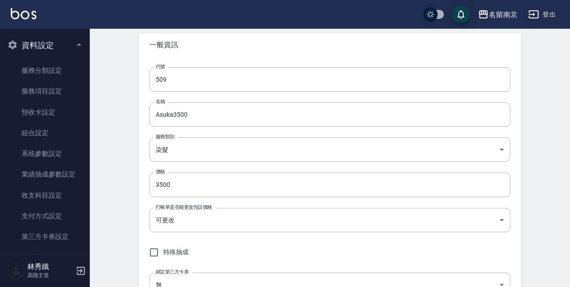
scroll to position [34, 0]
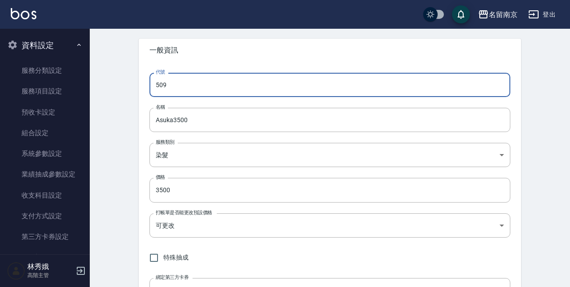
click at [201, 86] on input "509" at bounding box center [329, 85] width 361 height 24
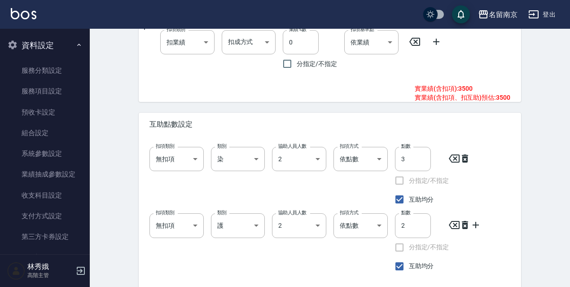
scroll to position [601, 0]
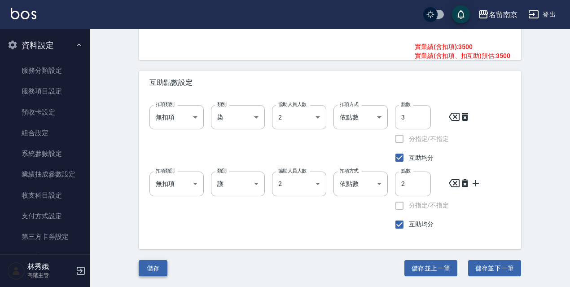
type input "510"
click at [152, 263] on button "儲存" at bounding box center [153, 268] width 29 height 17
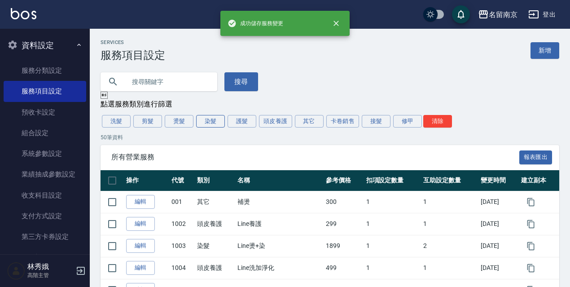
click at [209, 123] on button "染髮" at bounding box center [210, 121] width 29 height 13
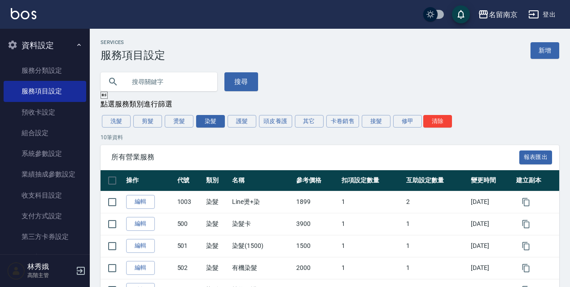
click at [194, 73] on input "text" at bounding box center [168, 82] width 84 height 24
click at [237, 81] on button "搜尋" at bounding box center [241, 81] width 34 height 19
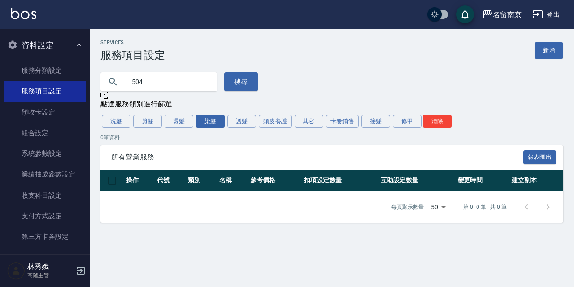
click at [169, 87] on input "504" at bounding box center [168, 82] width 84 height 24
drag, startPoint x: 161, startPoint y: 83, endPoint x: 118, endPoint y: 83, distance: 43.5
click at [118, 83] on div "504" at bounding box center [158, 81] width 117 height 19
type input "504"
click at [237, 78] on button "搜尋" at bounding box center [241, 81] width 34 height 19
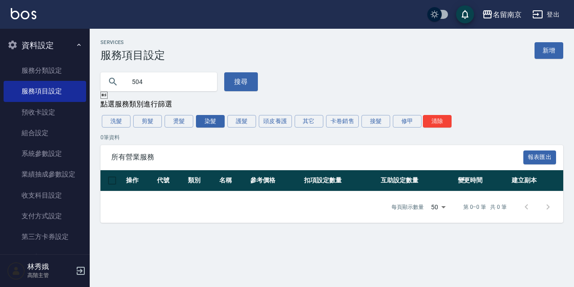
click at [315, 87] on div "504 搜尋" at bounding box center [327, 76] width 474 height 30
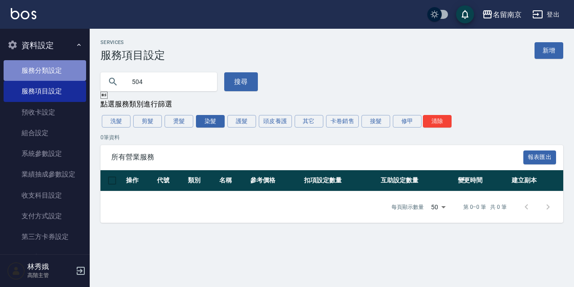
click at [56, 71] on link "服務分類設定" at bounding box center [45, 70] width 83 height 21
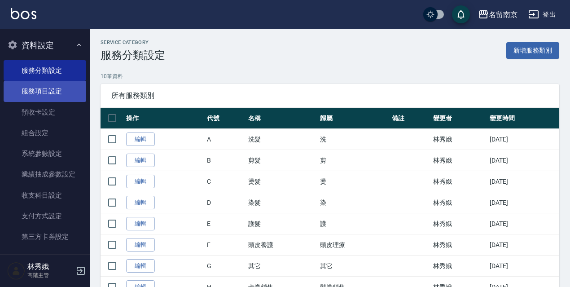
click at [45, 93] on link "服務項目設定" at bounding box center [45, 91] width 83 height 21
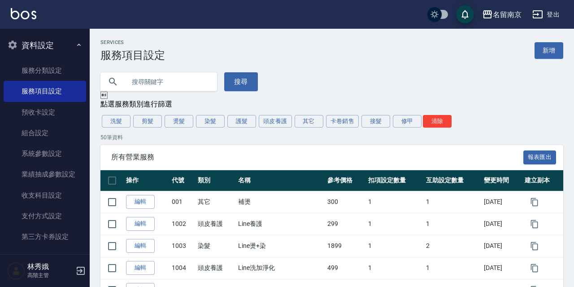
click at [197, 87] on input "text" at bounding box center [168, 82] width 84 height 24
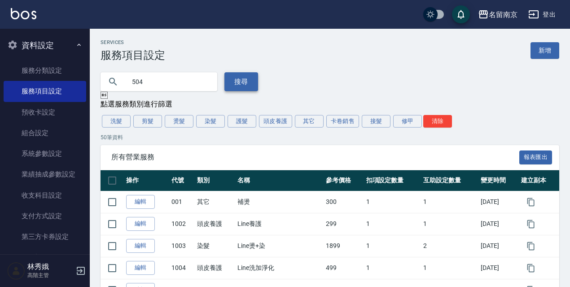
type input "504"
click at [246, 84] on button "搜尋" at bounding box center [241, 81] width 34 height 19
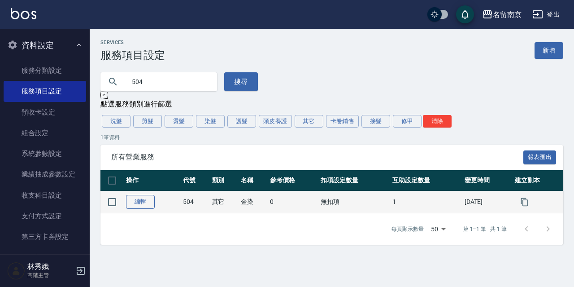
click at [143, 205] on link "編輯" at bounding box center [140, 202] width 29 height 14
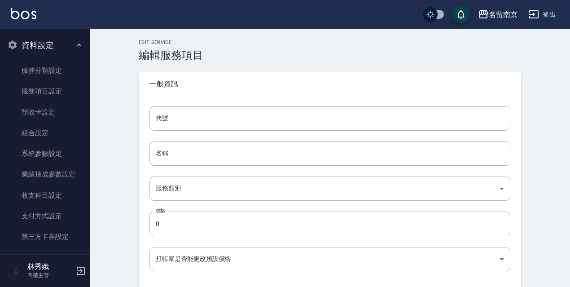
type input "504"
type input "金染"
type input "49ab3dd3-29da-446a-a90e-f2d6a7394771"
type input "FALSE"
type input "none"
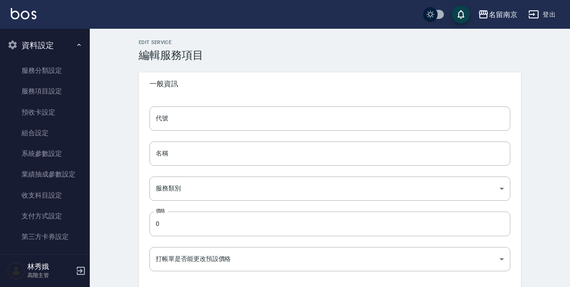
type input "UNSET"
type input "none"
type input "染"
type input "2"
type input "點數"
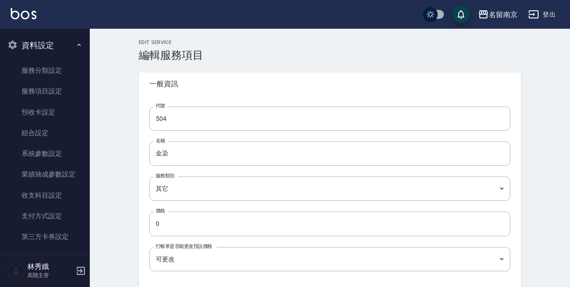
click at [323, 84] on span "一般資訊" at bounding box center [329, 83] width 361 height 9
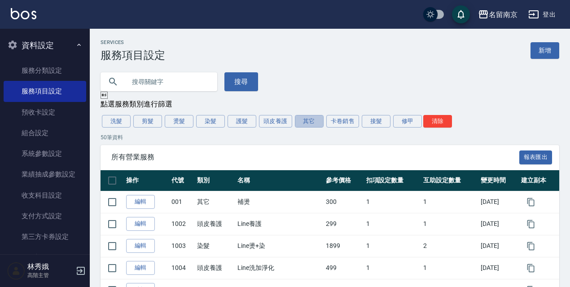
drag, startPoint x: 312, startPoint y: 121, endPoint x: 442, endPoint y: 152, distance: 133.3
click at [314, 122] on button "其它" at bounding box center [309, 121] width 29 height 13
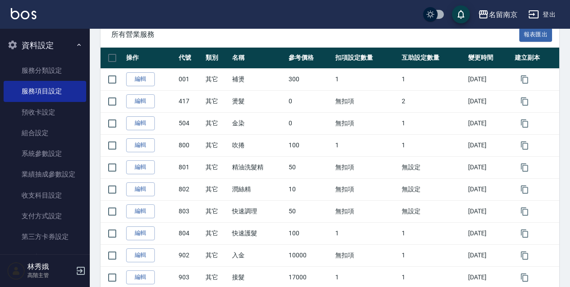
scroll to position [119, 0]
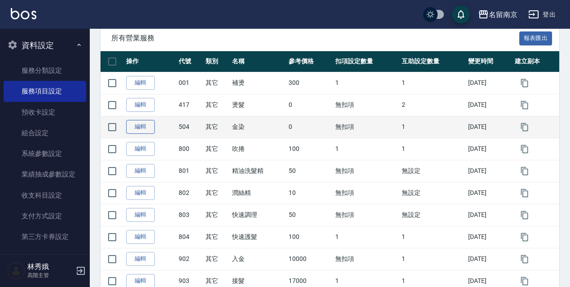
click at [138, 127] on link "編輯" at bounding box center [140, 127] width 29 height 14
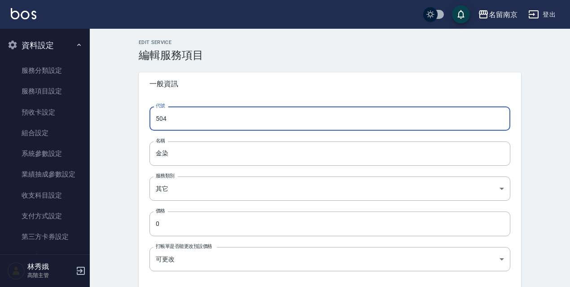
drag, startPoint x: 211, startPoint y: 113, endPoint x: 152, endPoint y: 121, distance: 60.1
click at [152, 121] on input "504" at bounding box center [329, 118] width 361 height 24
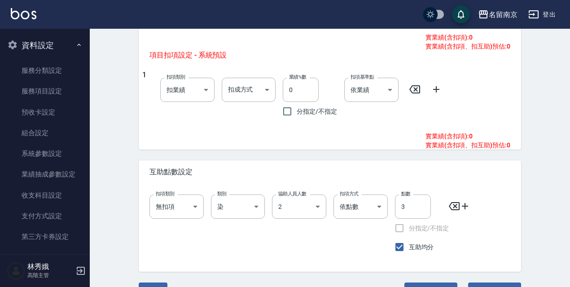
scroll to position [460, 0]
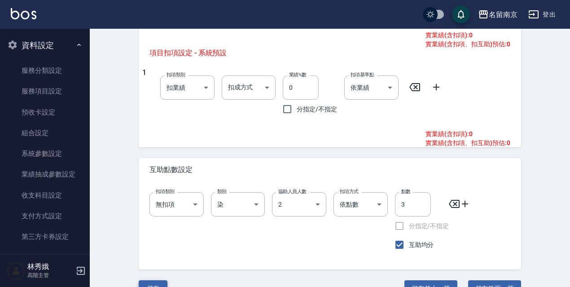
type input "002"
click at [145, 283] on button "儲存" at bounding box center [153, 288] width 29 height 17
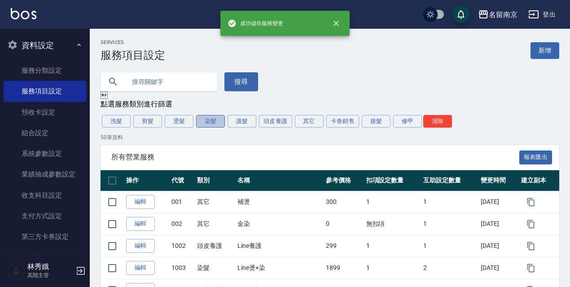
click at [198, 120] on button "染髮" at bounding box center [210, 121] width 29 height 13
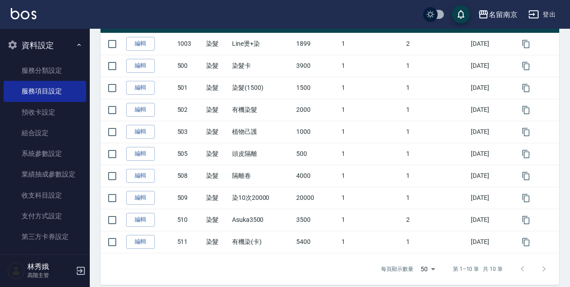
scroll to position [168, 0]
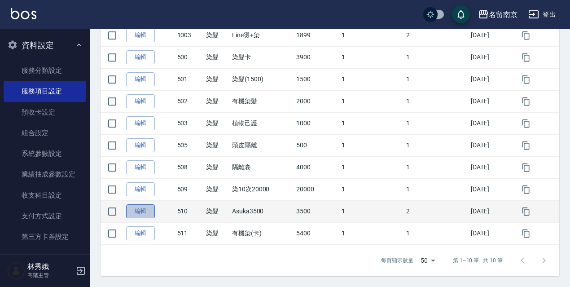
click at [142, 216] on link "編輯" at bounding box center [140, 211] width 29 height 14
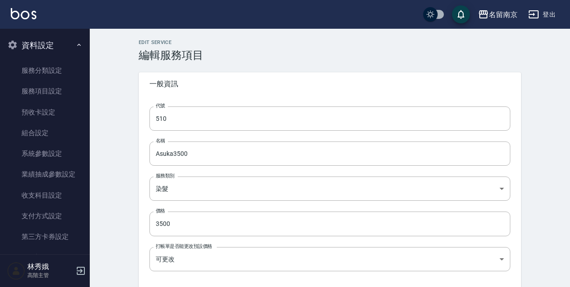
type input "扣趴數"
type input "10"
type input "扣固定金額"
type input "180"
type input "0"
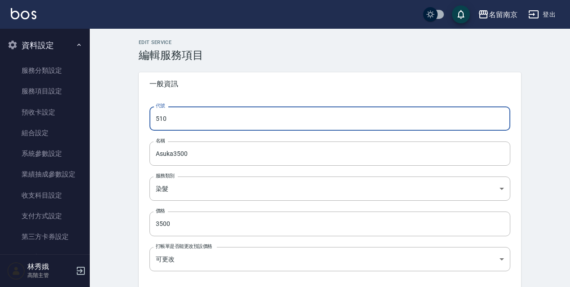
drag, startPoint x: 187, startPoint y: 121, endPoint x: 136, endPoint y: 116, distance: 50.9
click at [139, 121] on div "代號 510 代號 名稱 Asuka3500 名稱 服務類別 染髮 236ce252-38c0-4a61-8a54-cad1cb645efc 服務類別 價格 …" at bounding box center [330, 244] width 382 height 296
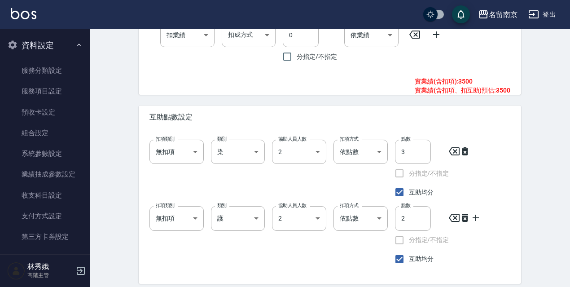
scroll to position [601, 0]
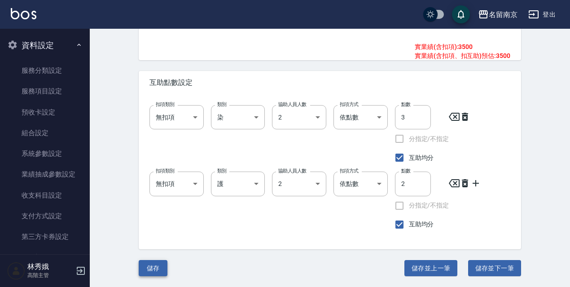
type input "504"
click at [161, 266] on button "儲存" at bounding box center [153, 268] width 29 height 17
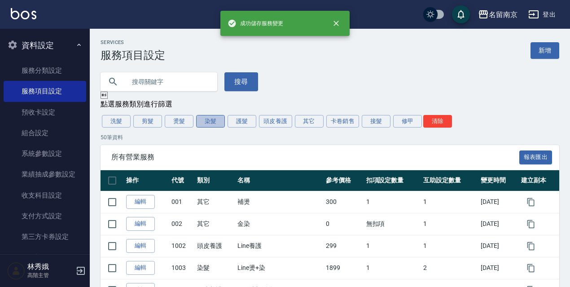
click at [215, 123] on button "染髮" at bounding box center [210, 121] width 29 height 13
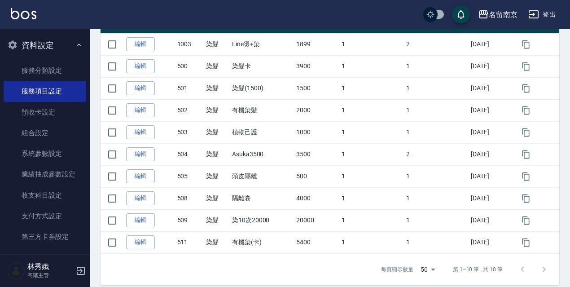
scroll to position [168, 0]
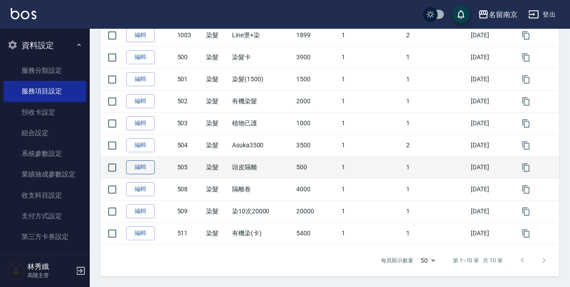
click at [140, 170] on link "編輯" at bounding box center [140, 167] width 29 height 14
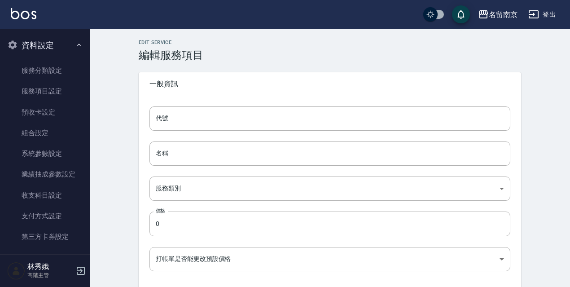
type input "505"
type input "頭皮隔離"
type input "236ce252-38c0-4a61-8a54-cad1cb645efc"
type input "500"
type input "FALSE"
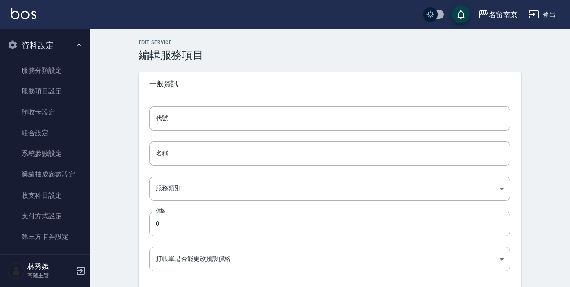
type input "none"
type input "UNSET"
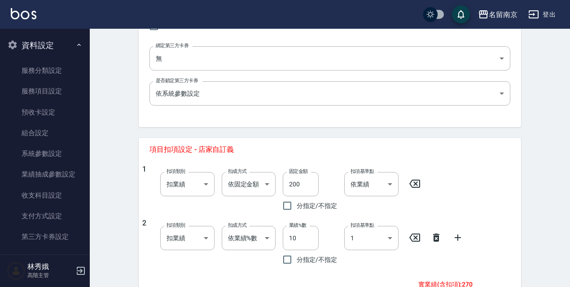
scroll to position [497, 0]
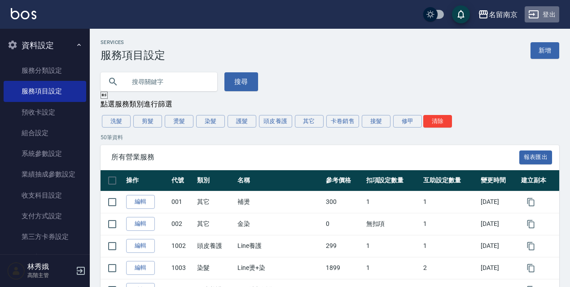
click at [543, 8] on button "登出" at bounding box center [541, 14] width 35 height 17
